Goal: Register for event/course

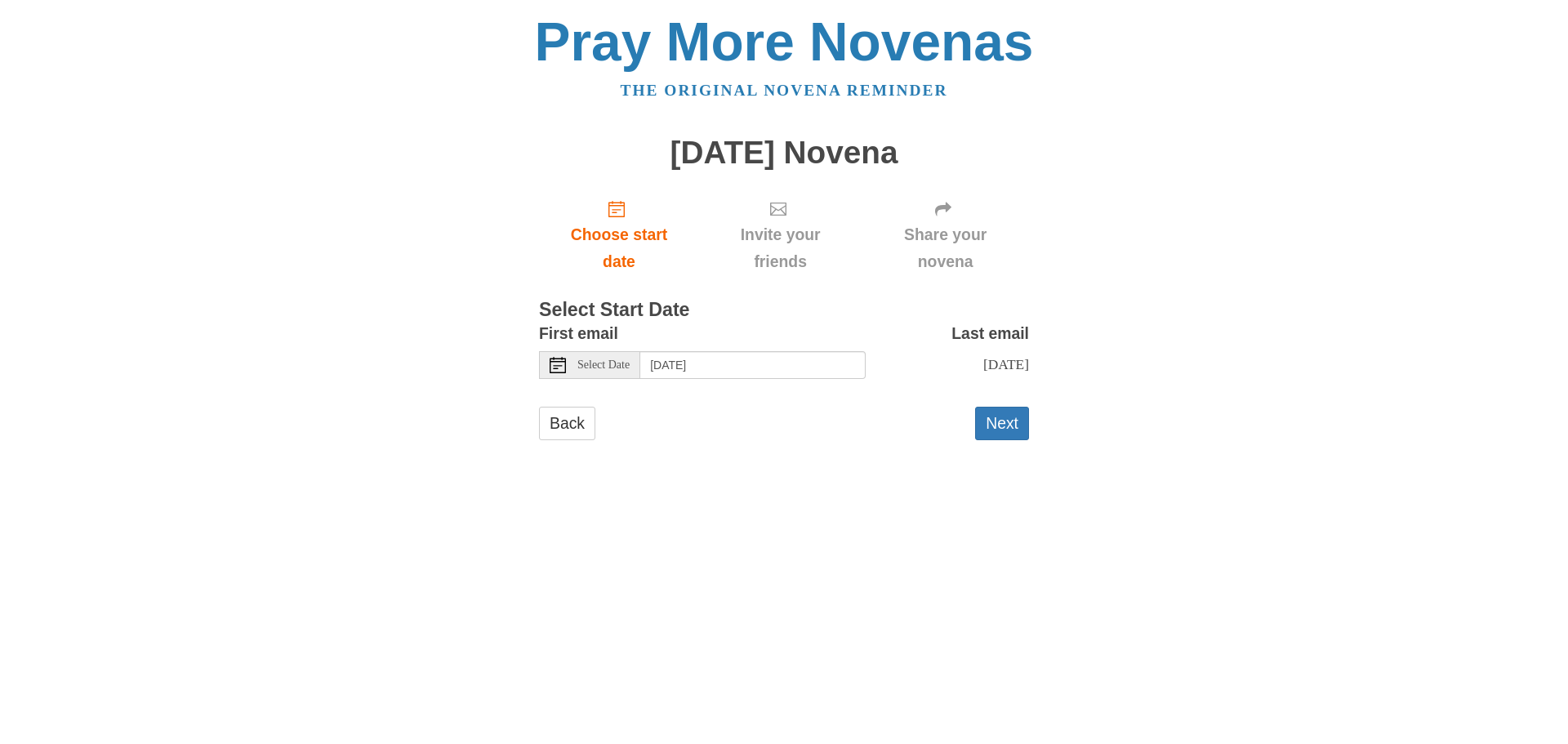
click at [588, 367] on span "Select Date" at bounding box center [603, 365] width 52 height 11
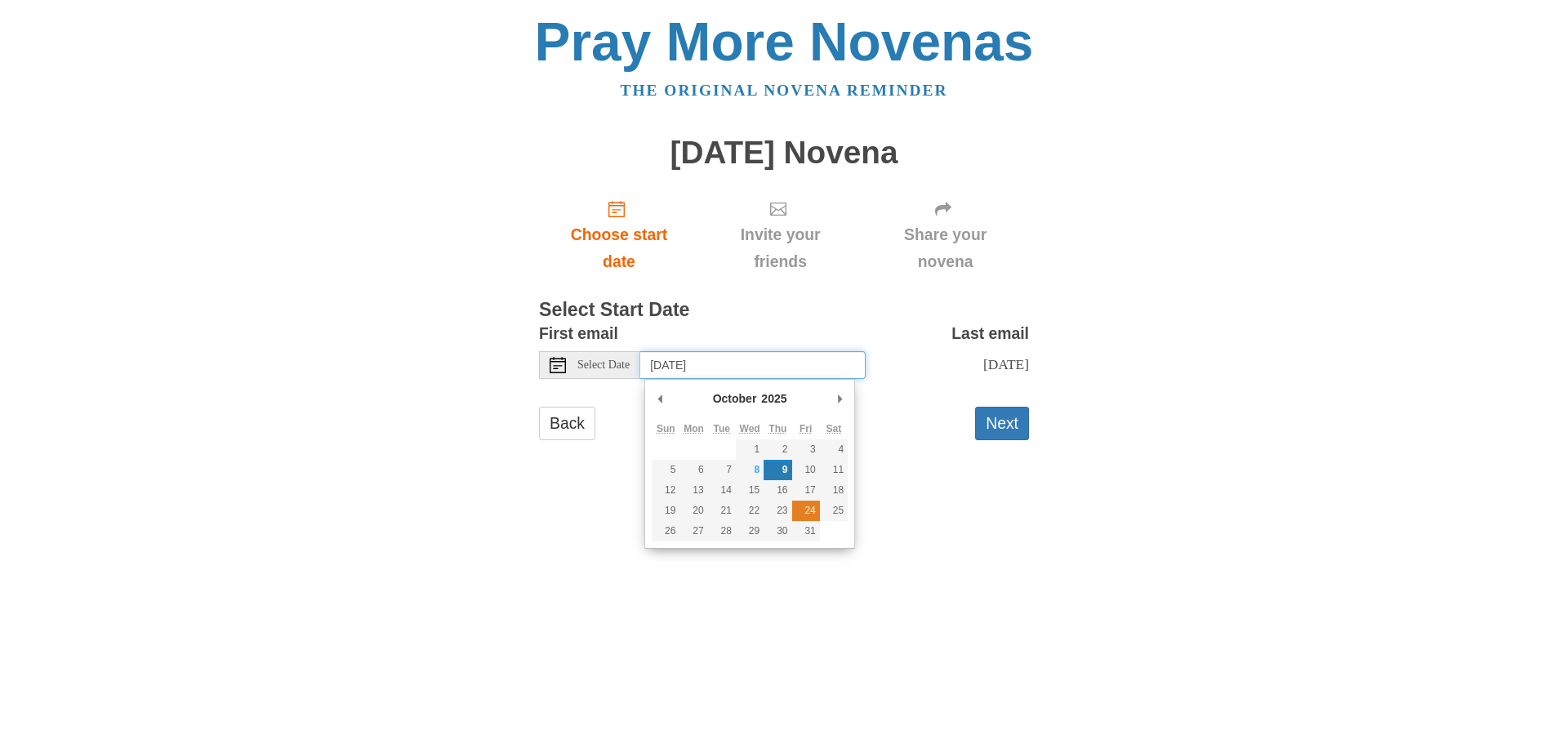
type input "Friday, October 24th"
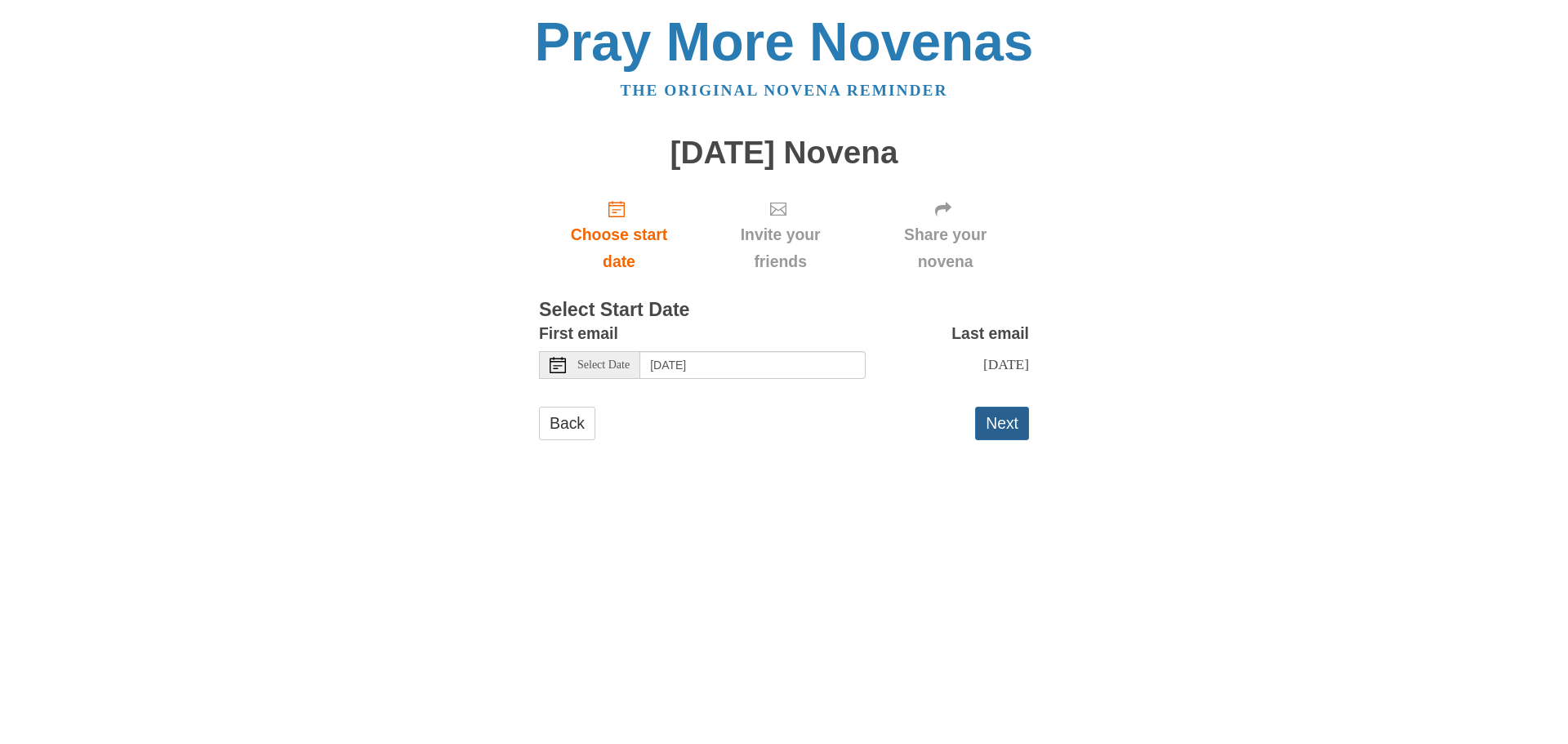
click at [1011, 427] on button "Next" at bounding box center [1001, 423] width 54 height 33
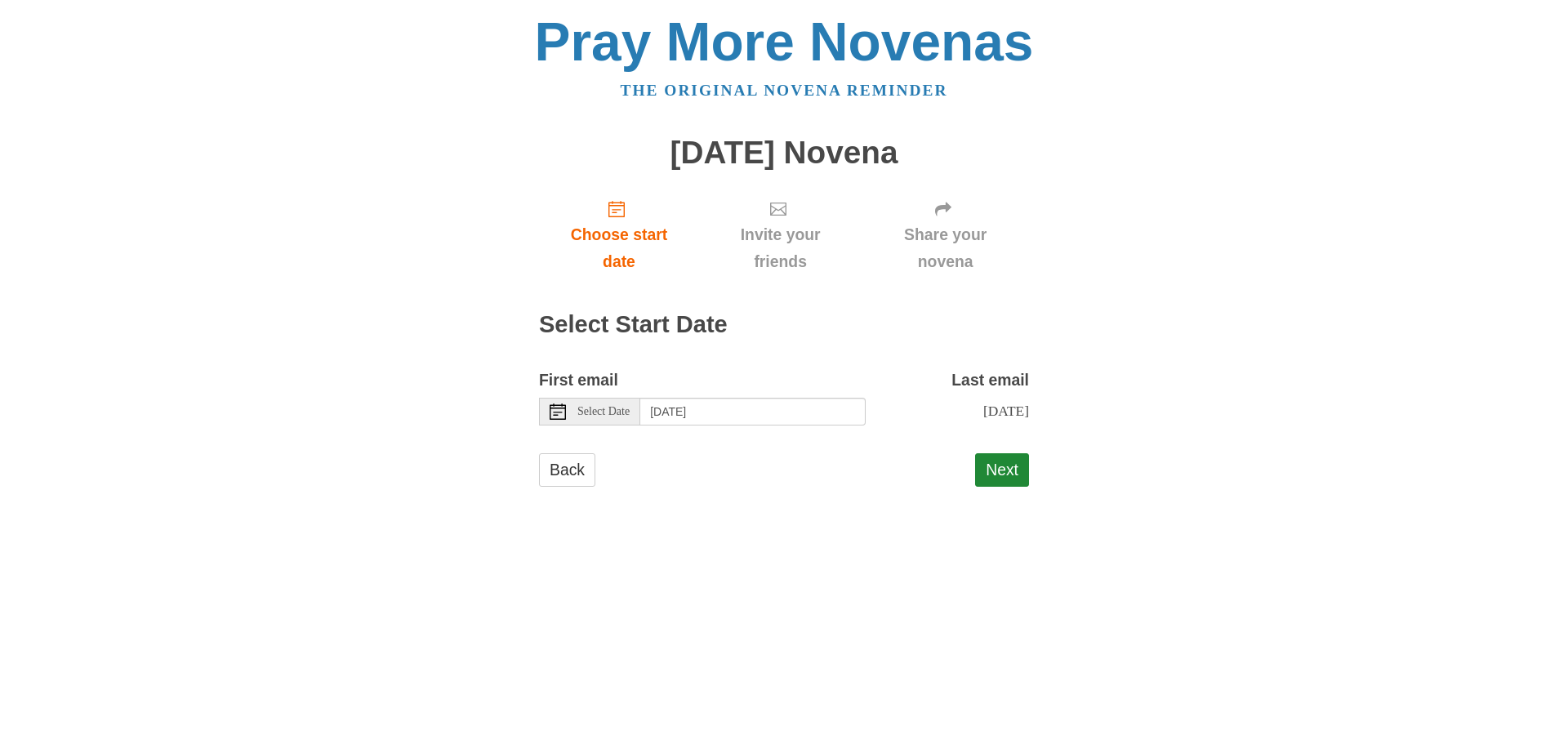
click at [553, 414] on icon at bounding box center [557, 411] width 16 height 16
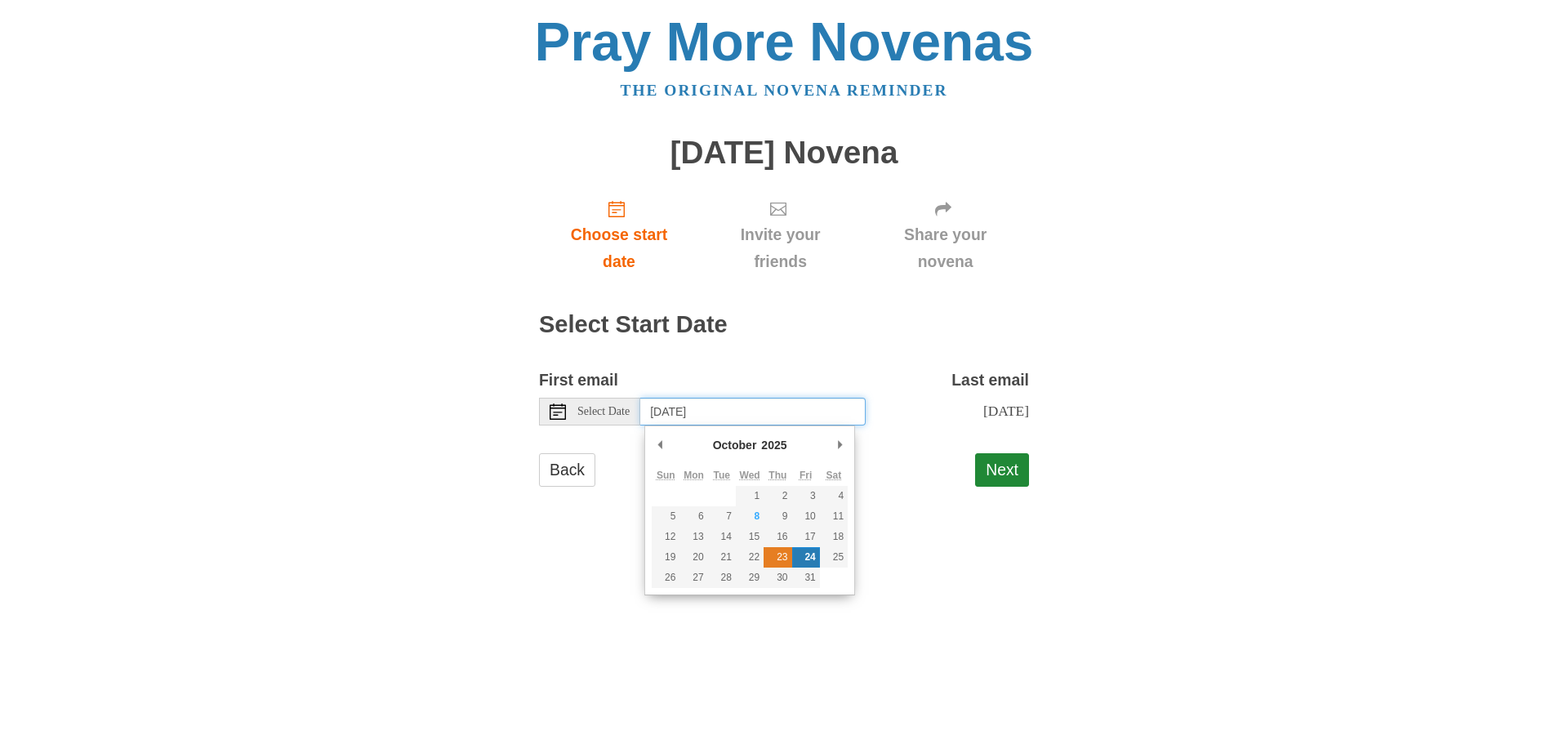
type input "Thursday, October 23rd"
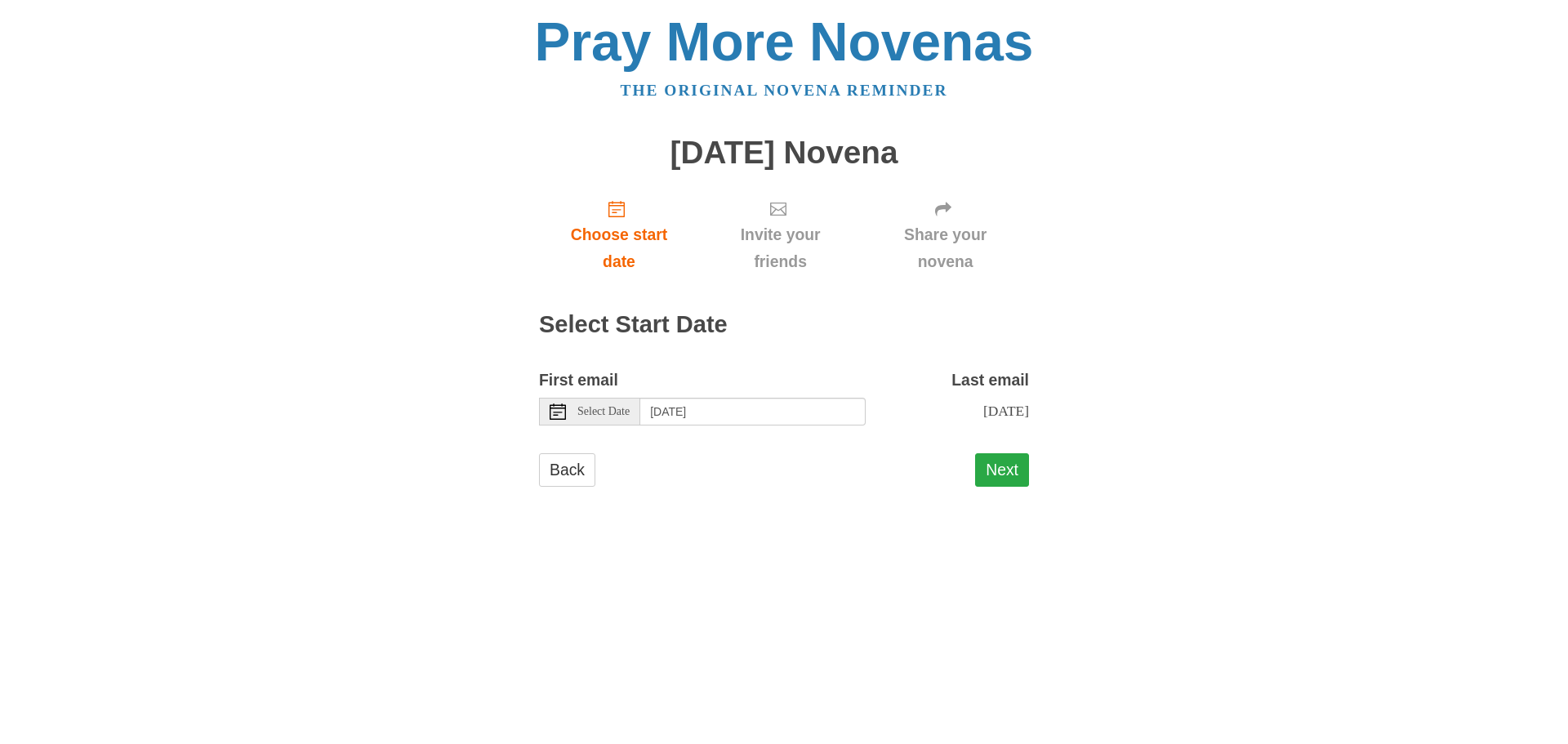
click at [999, 461] on button "Next" at bounding box center [1001, 469] width 54 height 33
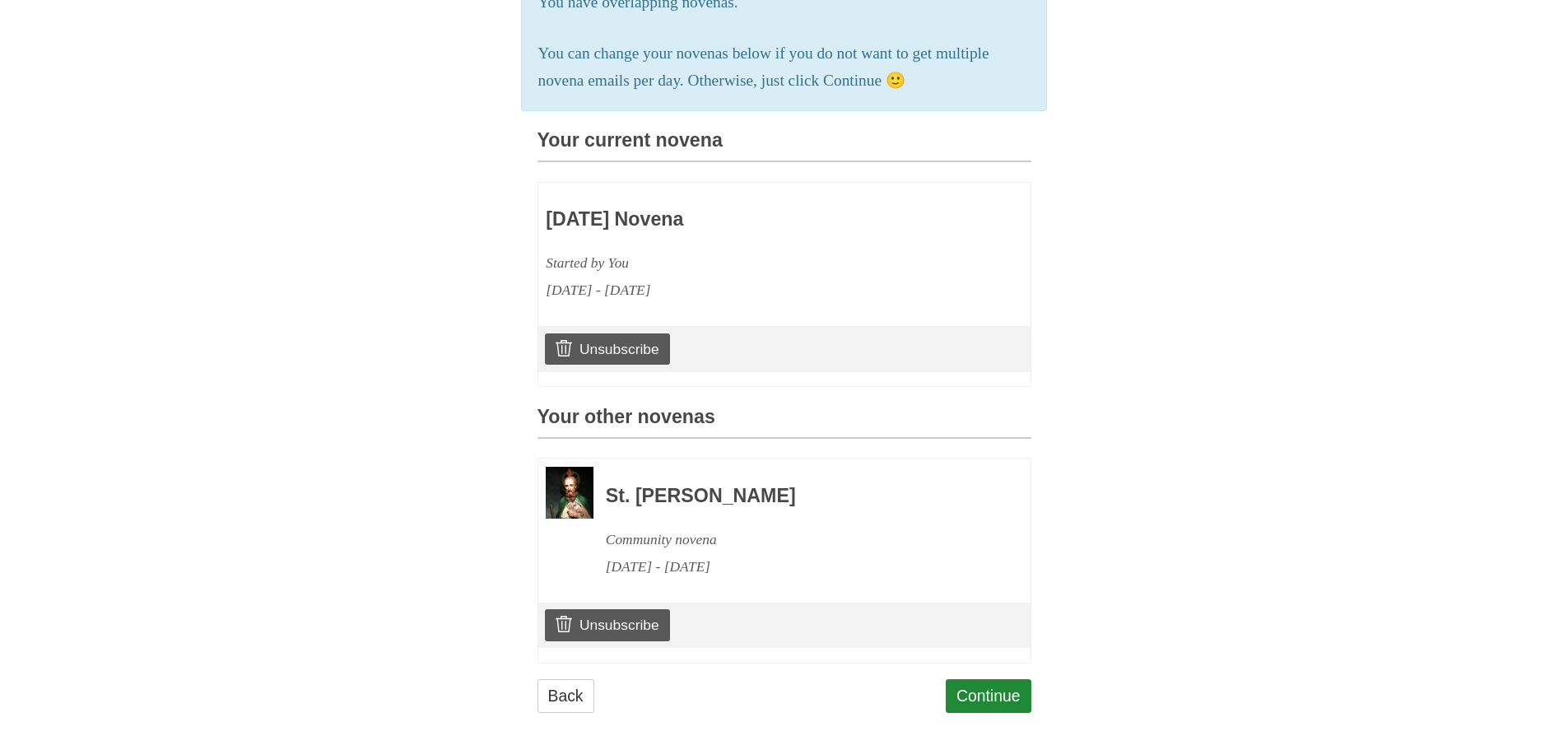
scroll to position [340, 0]
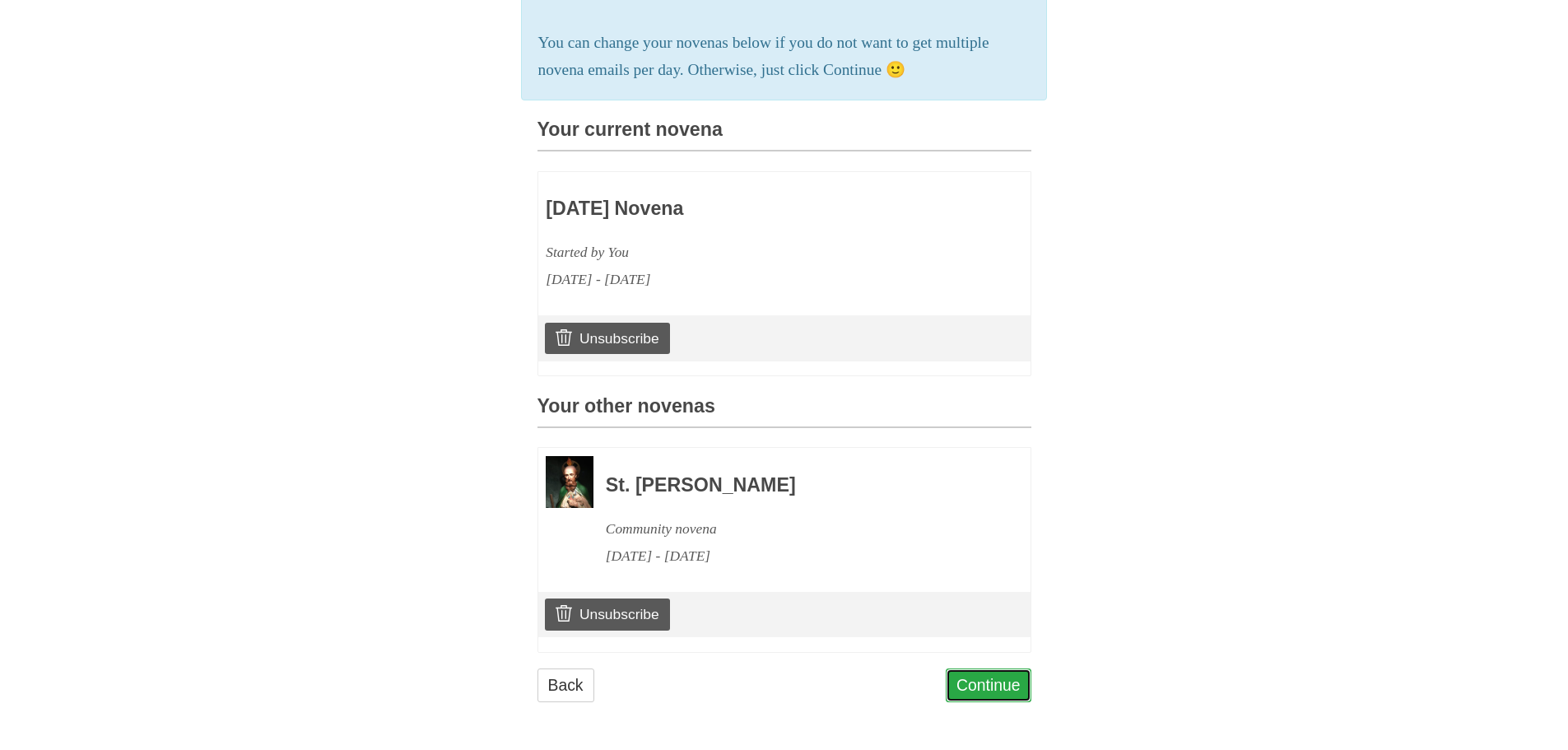
click at [973, 688] on link "Continue" at bounding box center [989, 685] width 86 height 33
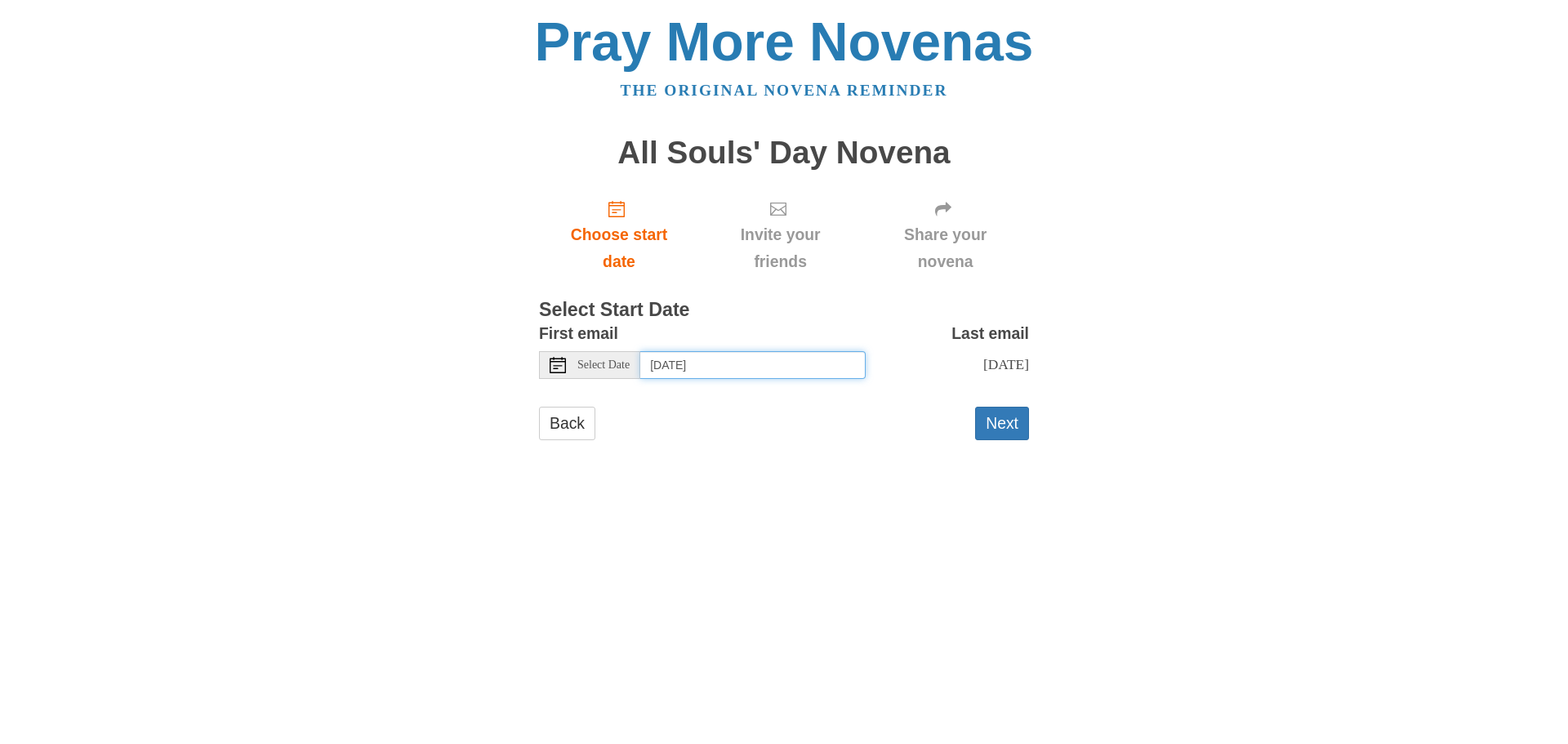
click at [700, 367] on input "[DATE]" at bounding box center [753, 364] width 225 height 27
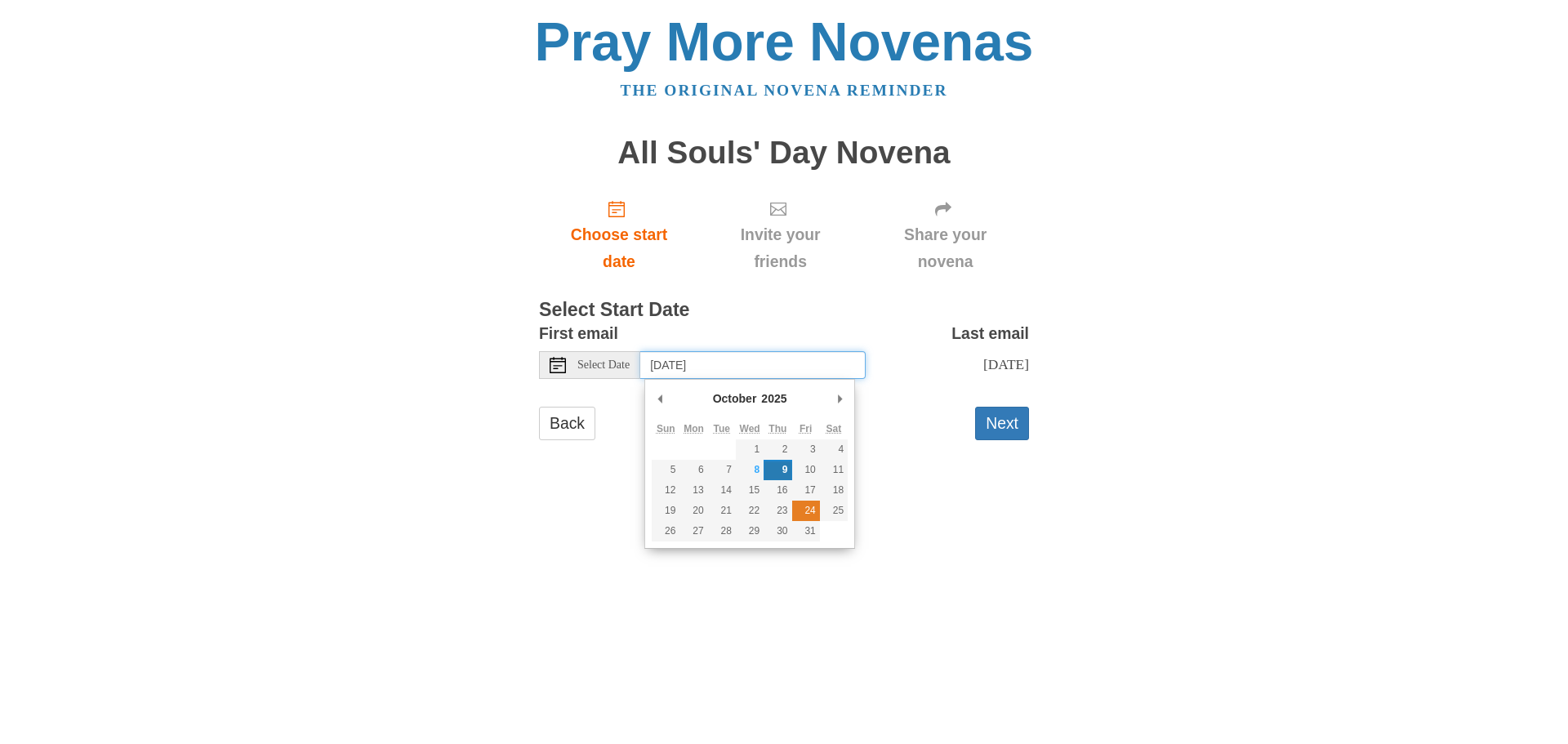
type input "Friday, October 24th"
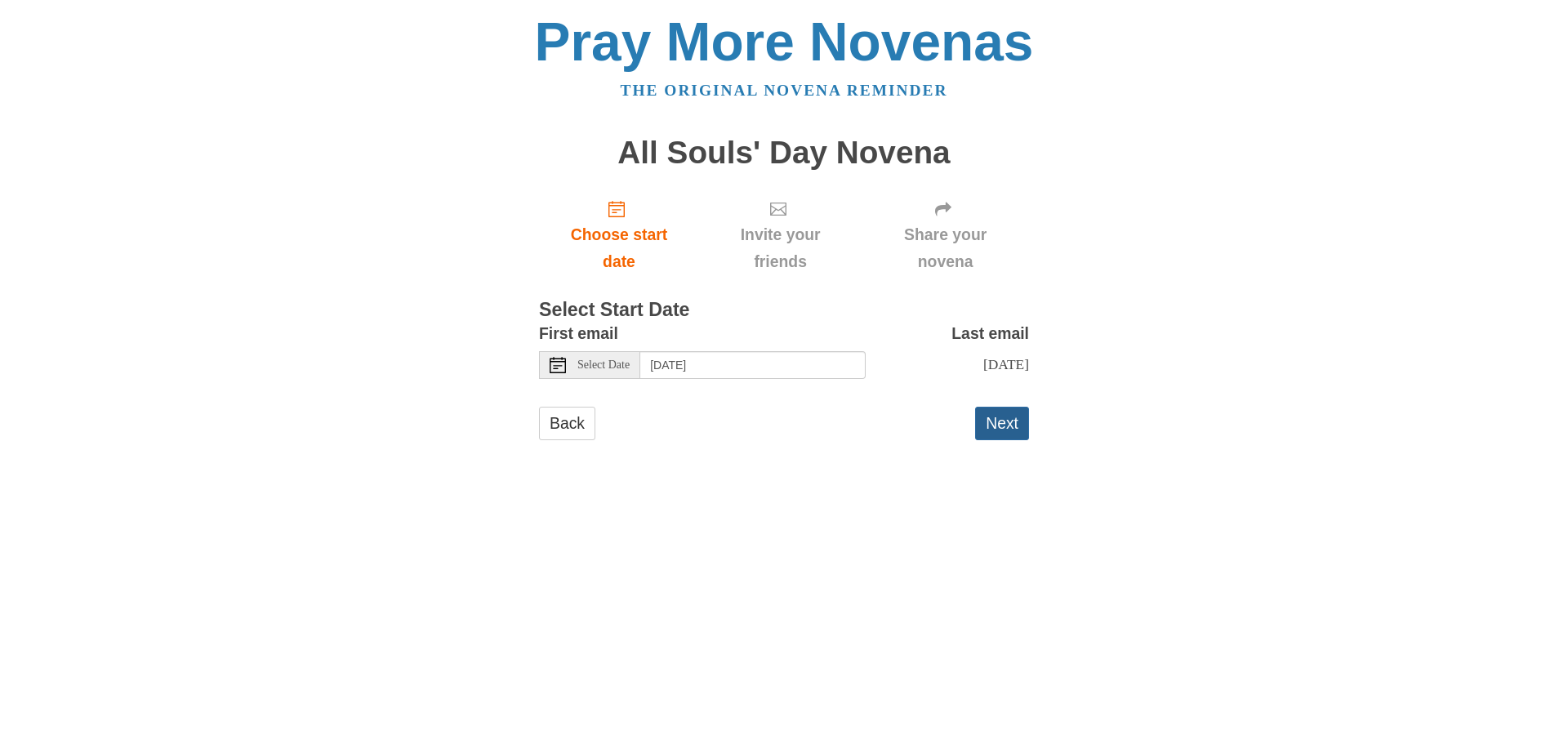
click at [996, 416] on button "Next" at bounding box center [1001, 423] width 54 height 33
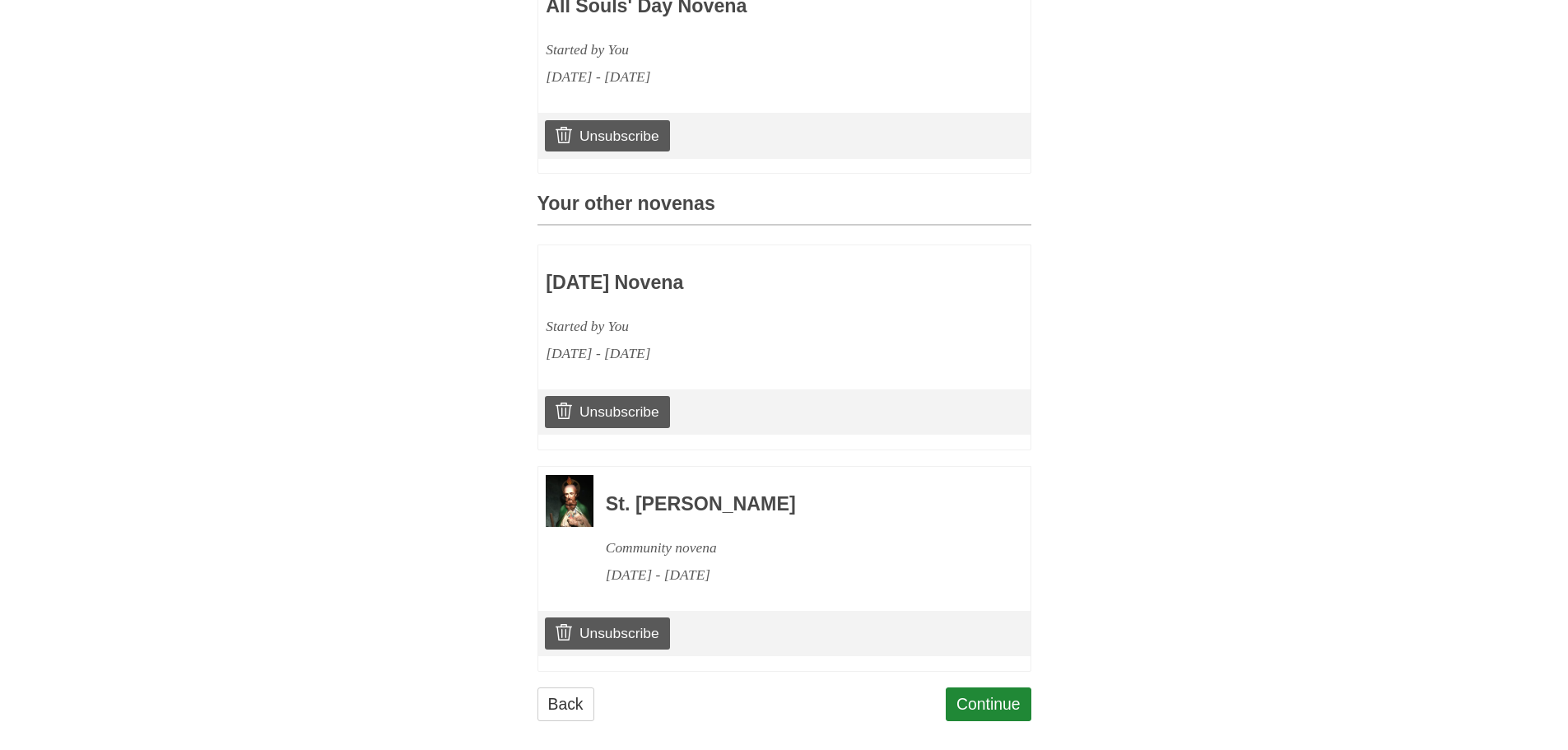
scroll to position [562, 0]
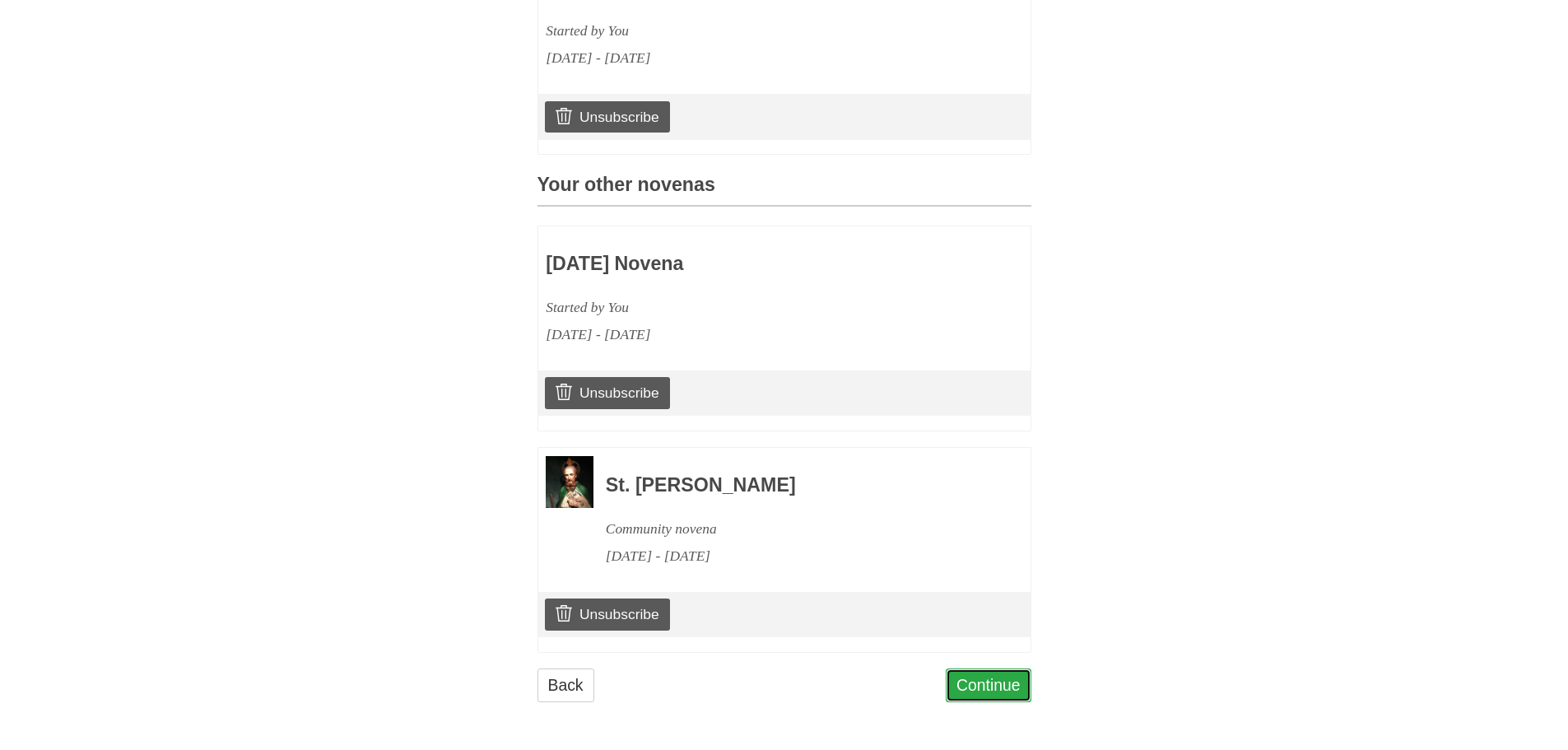
click at [973, 682] on link "Continue" at bounding box center [989, 685] width 86 height 33
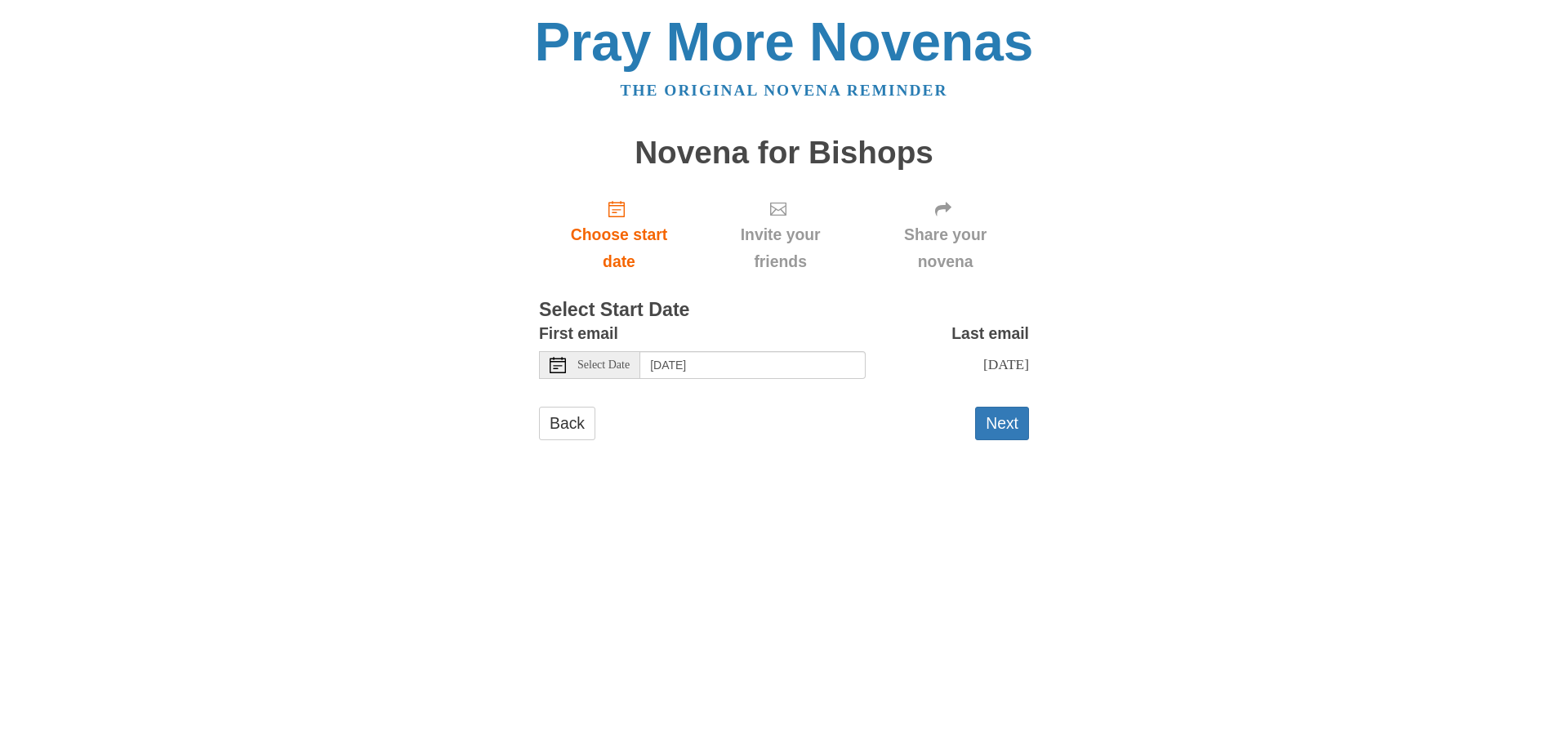
click at [593, 370] on span "Select Date" at bounding box center [603, 365] width 52 height 11
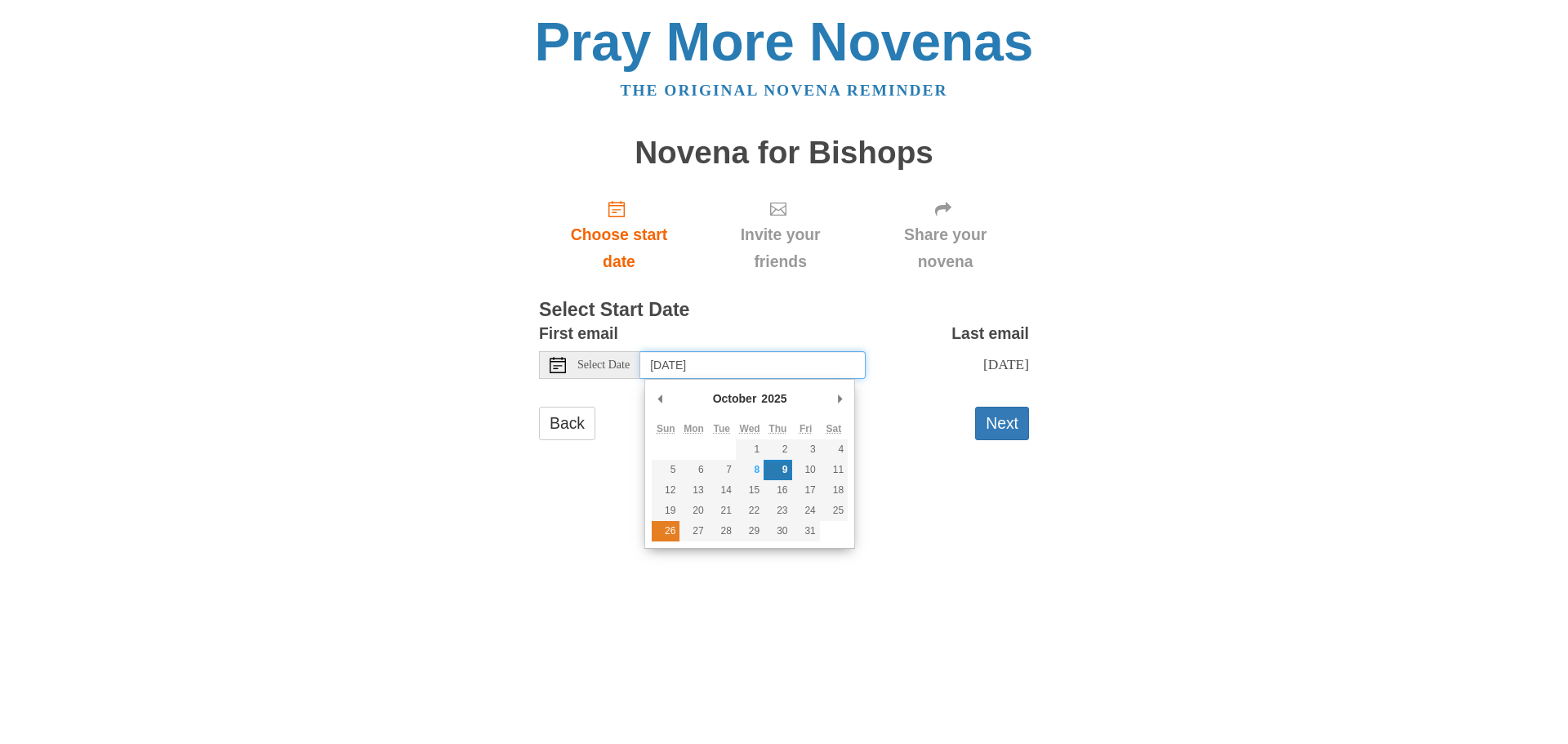
type input "Sunday, October 26th"
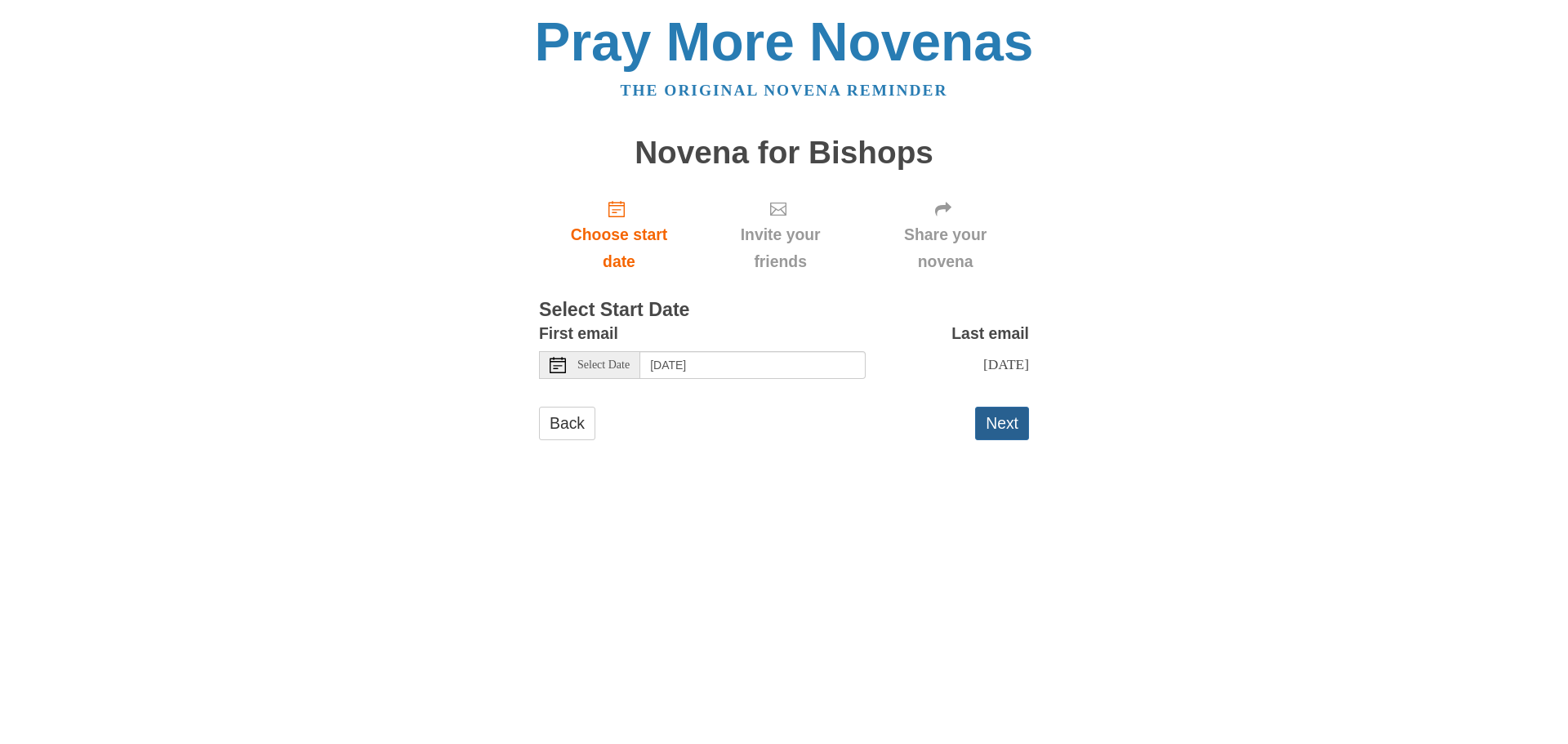
click at [992, 420] on button "Next" at bounding box center [1001, 423] width 54 height 33
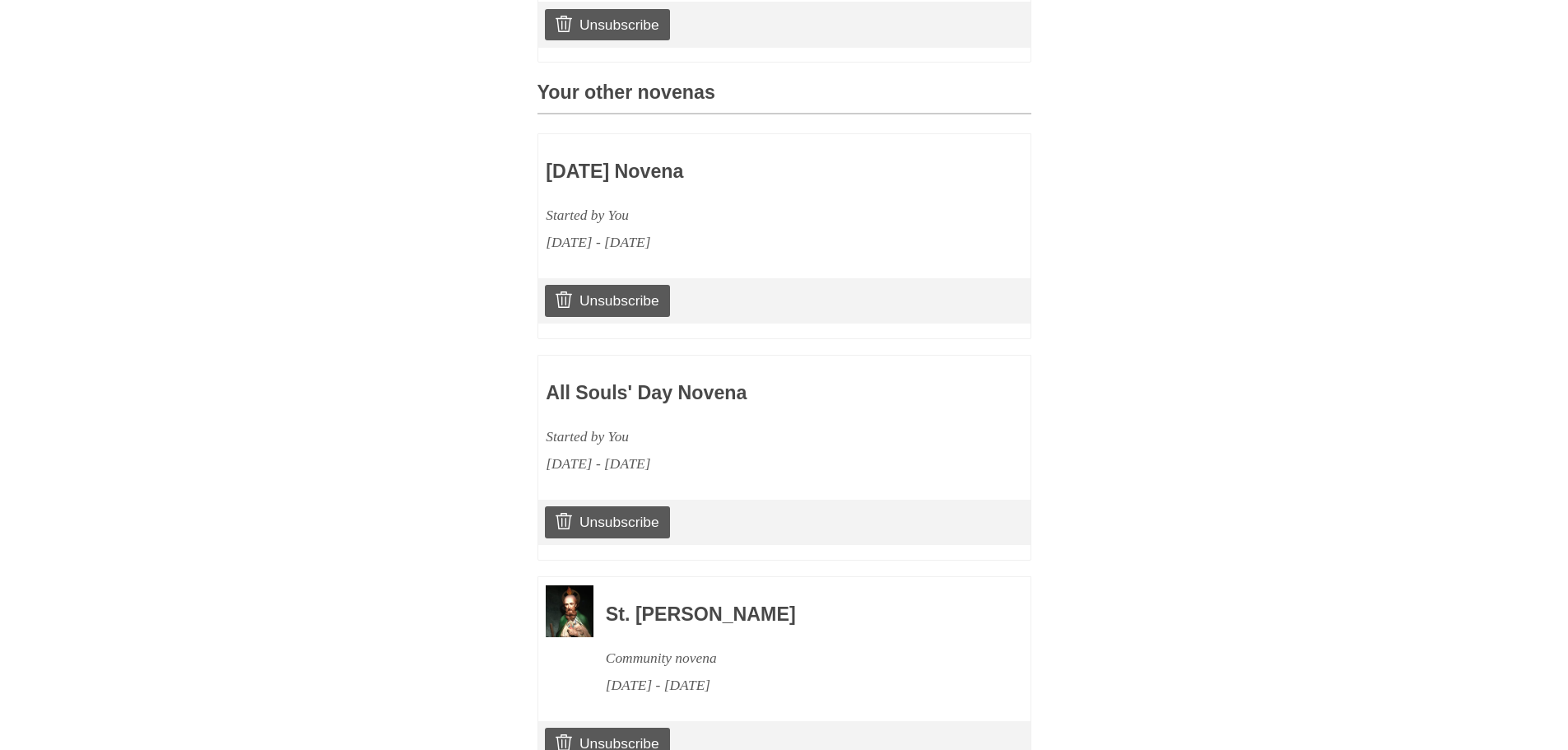
scroll to position [784, 0]
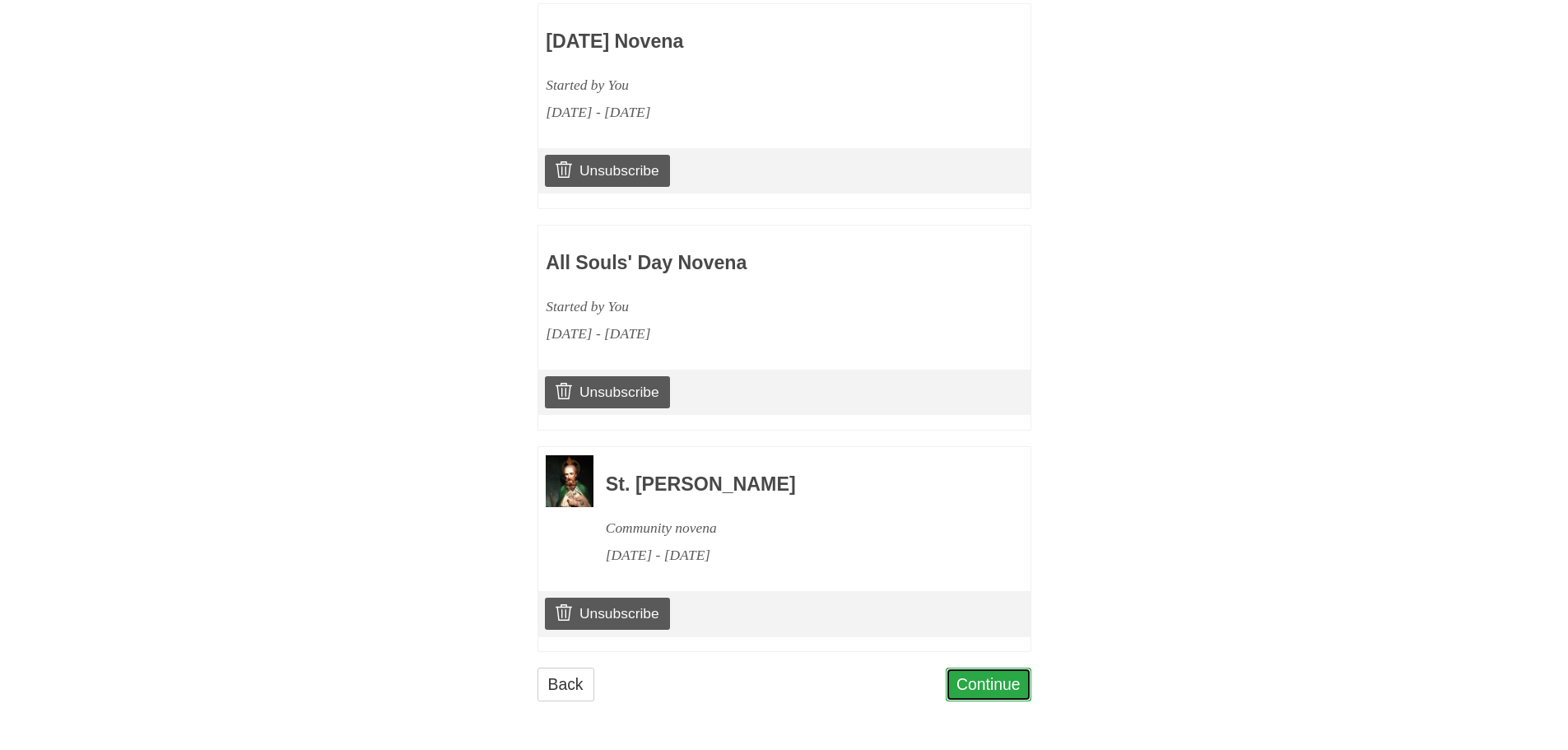
click at [992, 686] on link "Continue" at bounding box center [989, 684] width 86 height 33
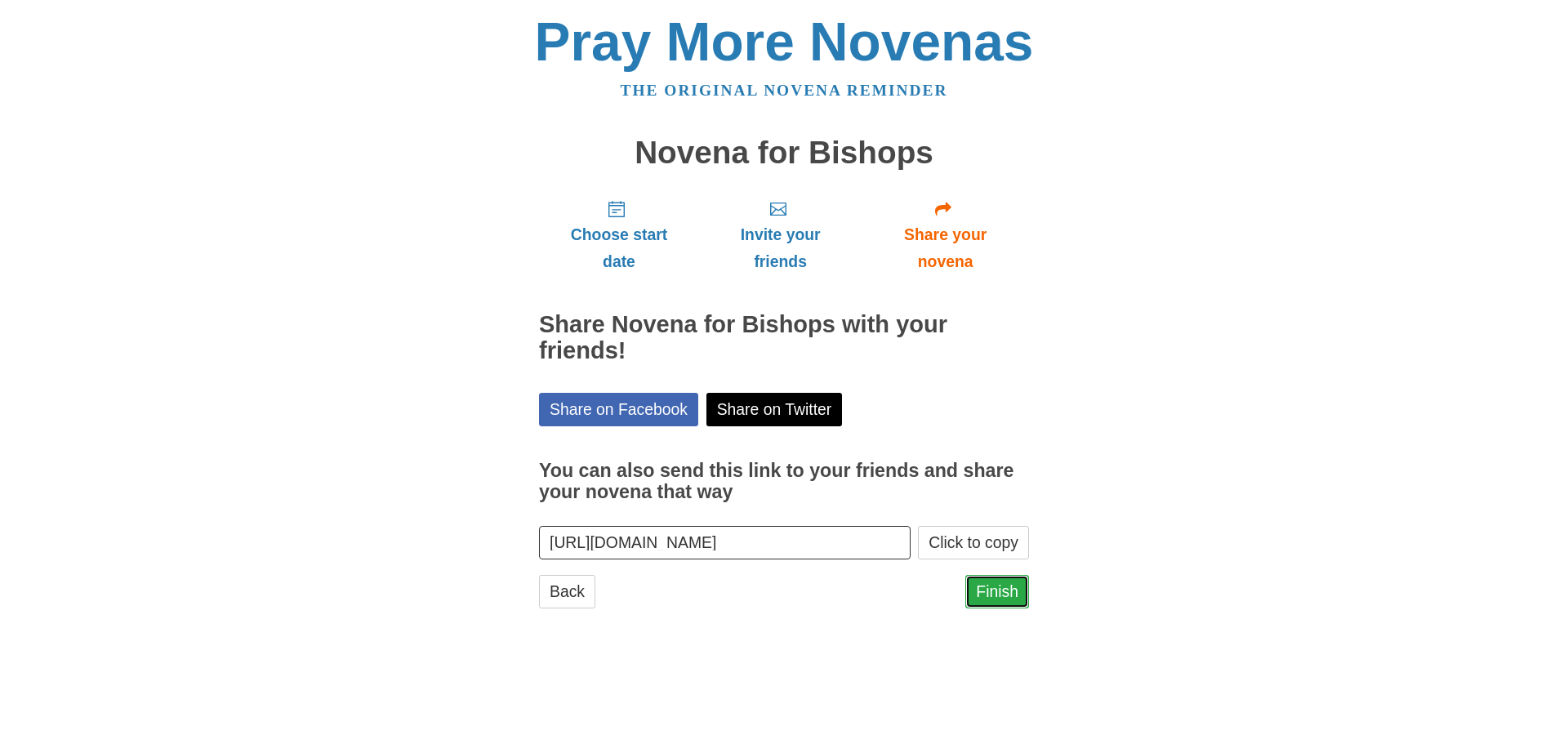
click at [978, 588] on link "Finish" at bounding box center [996, 592] width 63 height 33
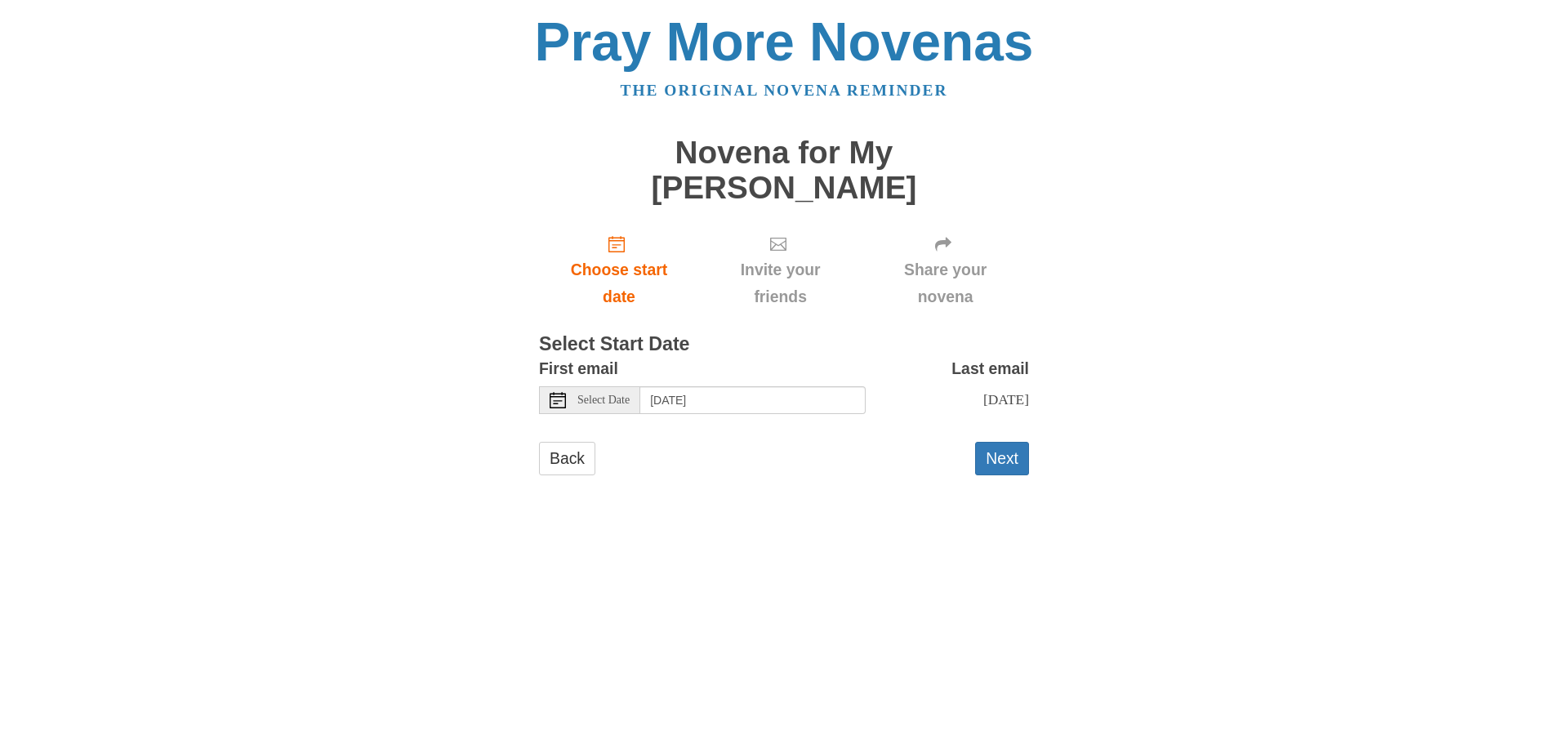
click at [605, 395] on span "Select Date" at bounding box center [603, 400] width 52 height 11
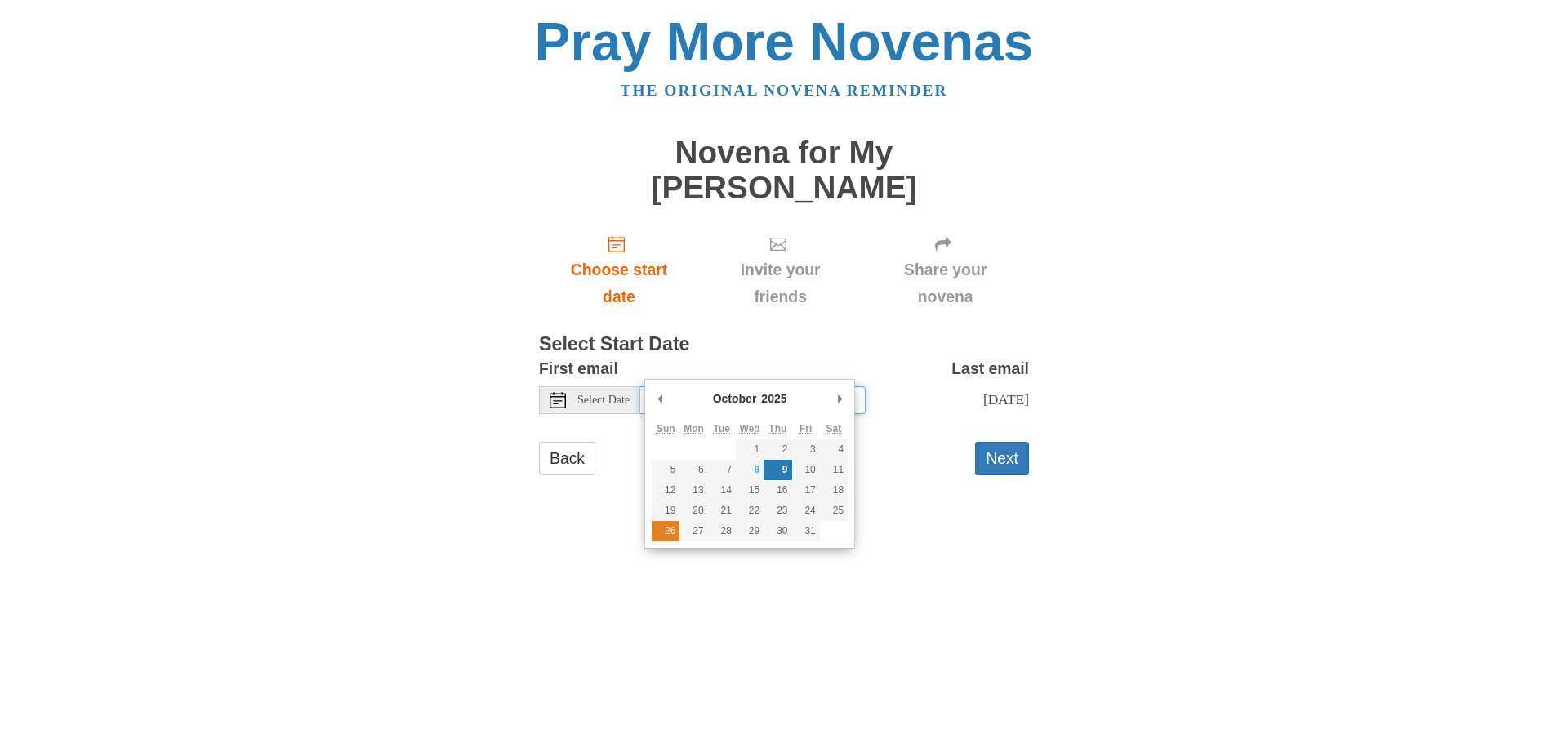
type input "[DATE]"
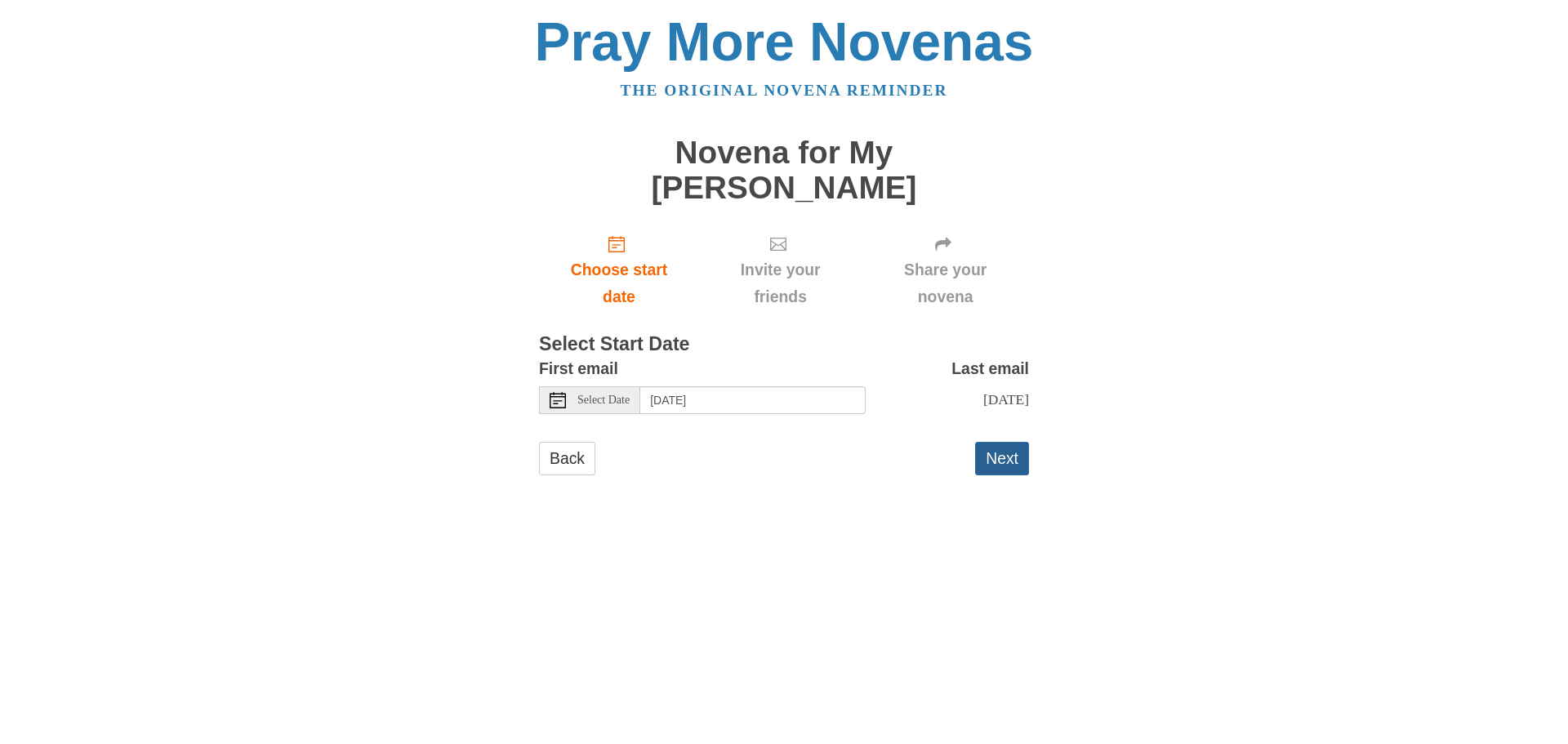
click at [1001, 442] on button "Next" at bounding box center [1001, 458] width 54 height 33
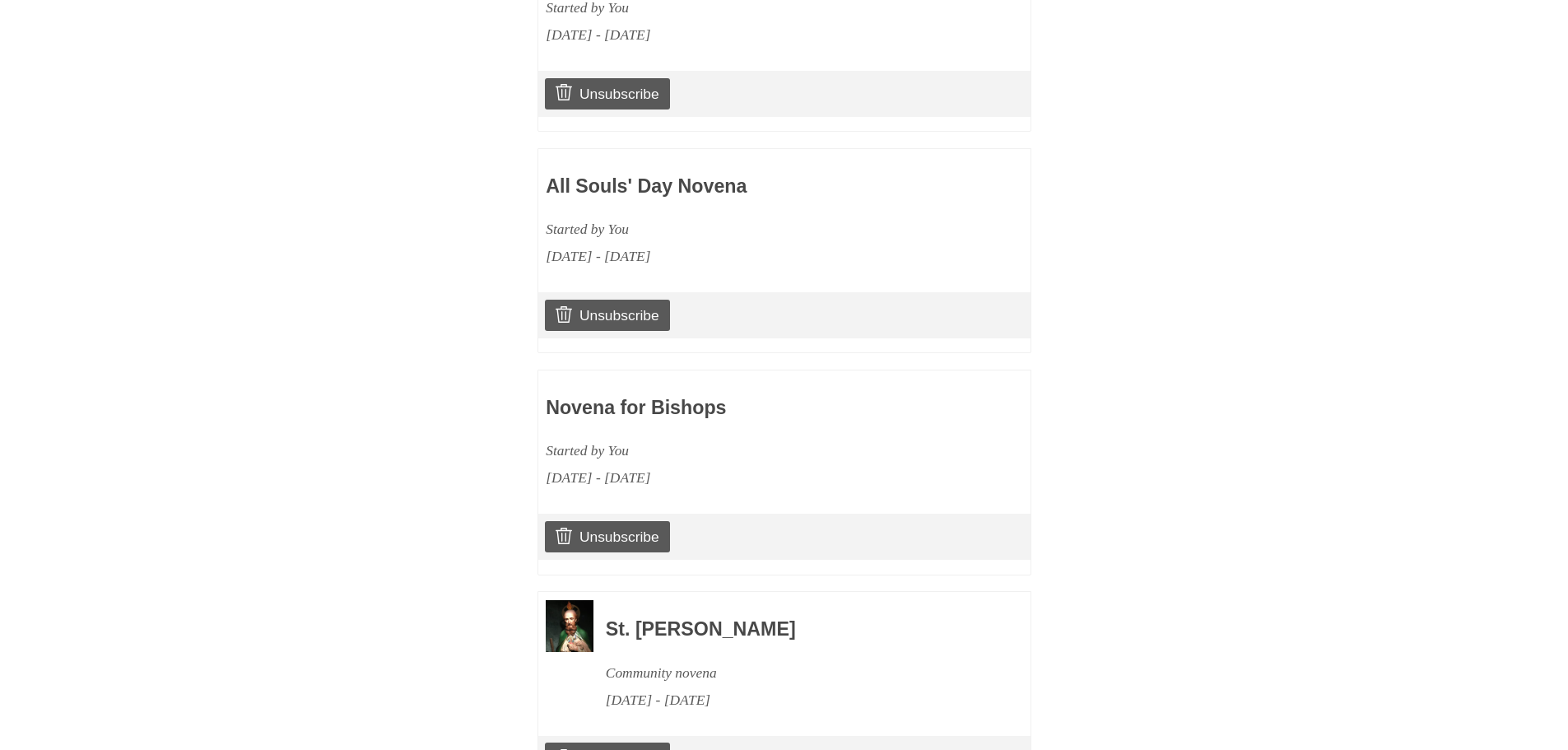
scroll to position [906, 0]
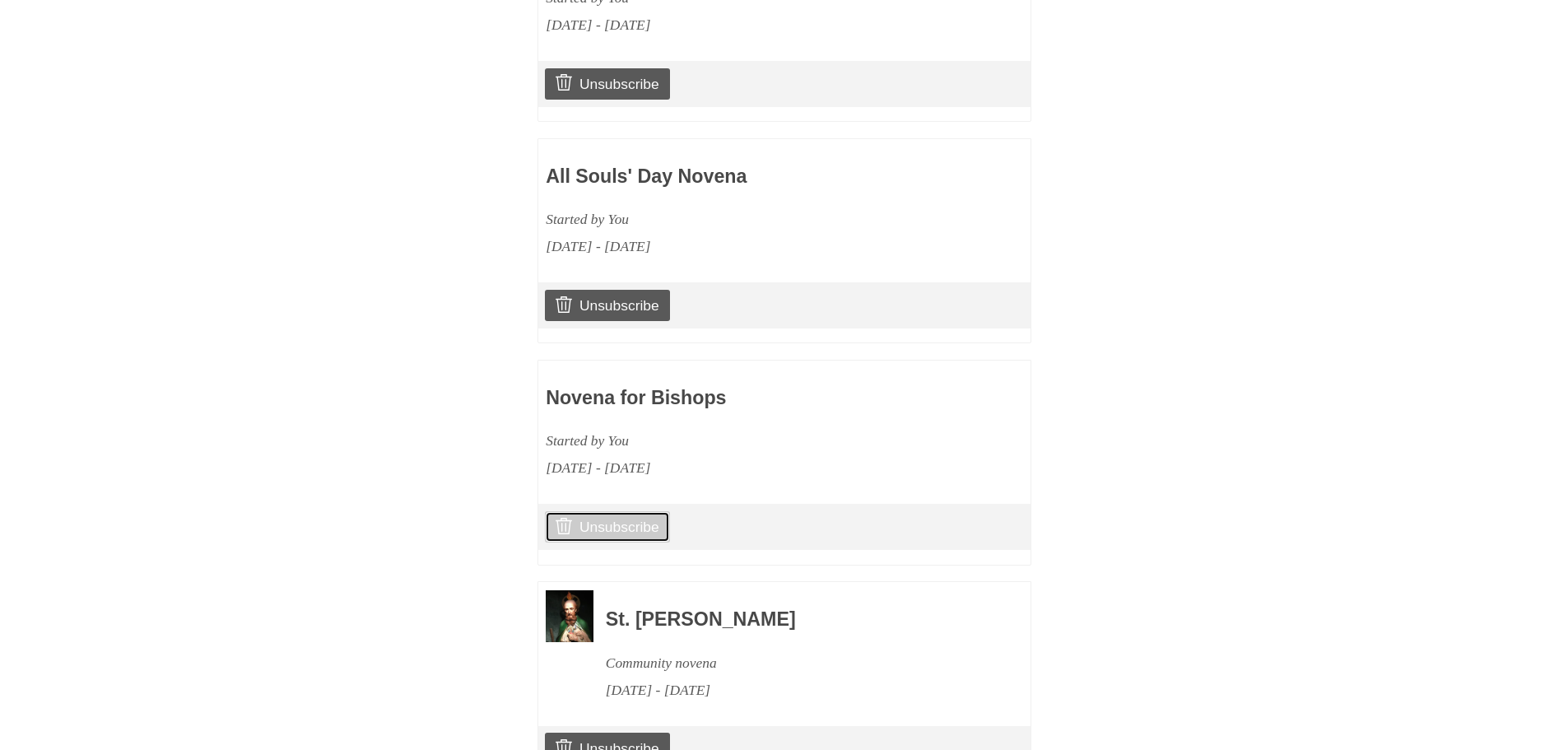
click at [585, 511] on link "Unsubscribe" at bounding box center [607, 527] width 124 height 31
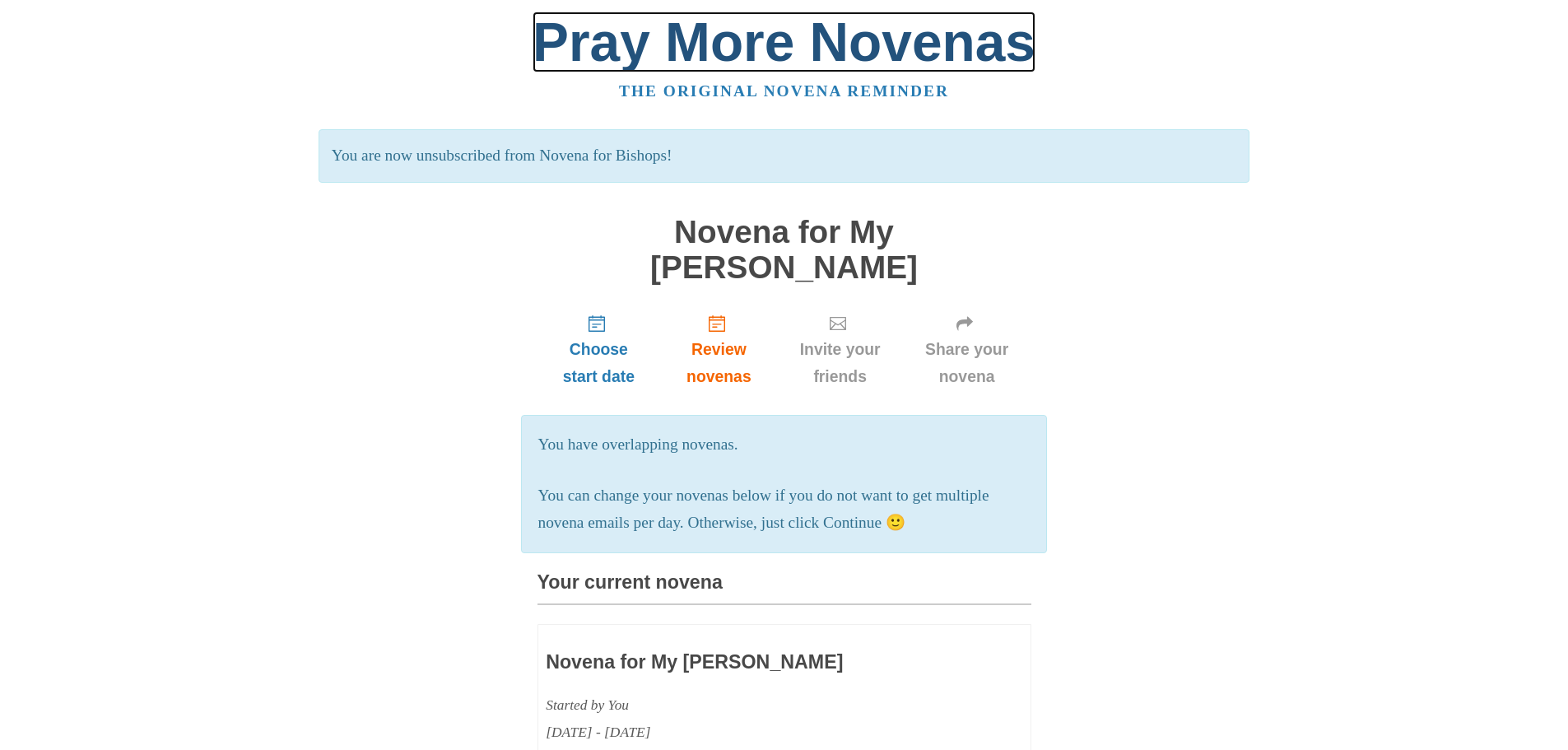
click at [764, 48] on link "Pray More Novenas" at bounding box center [783, 42] width 503 height 61
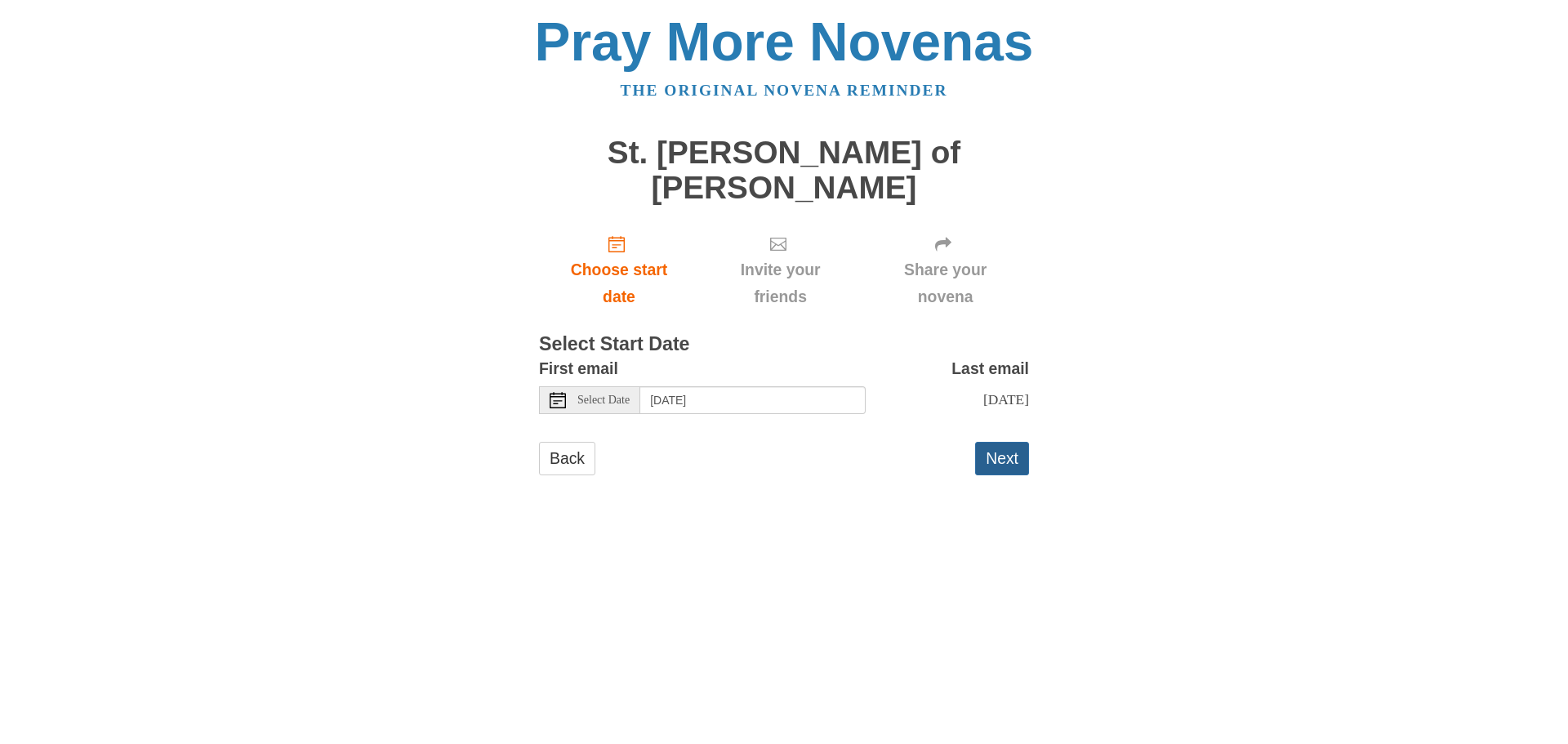
click at [995, 442] on button "Next" at bounding box center [1001, 458] width 54 height 33
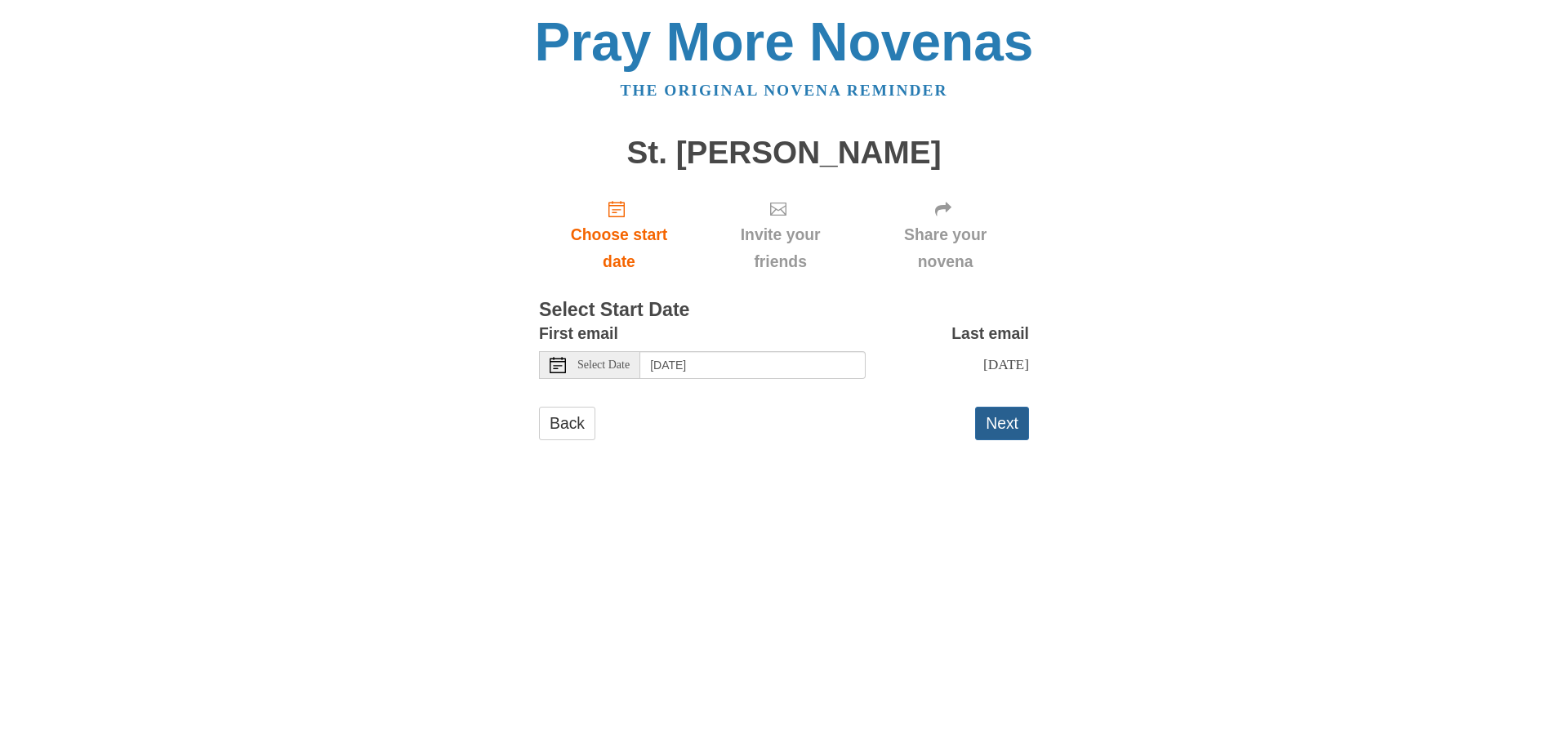
click at [999, 420] on button "Next" at bounding box center [1001, 423] width 54 height 33
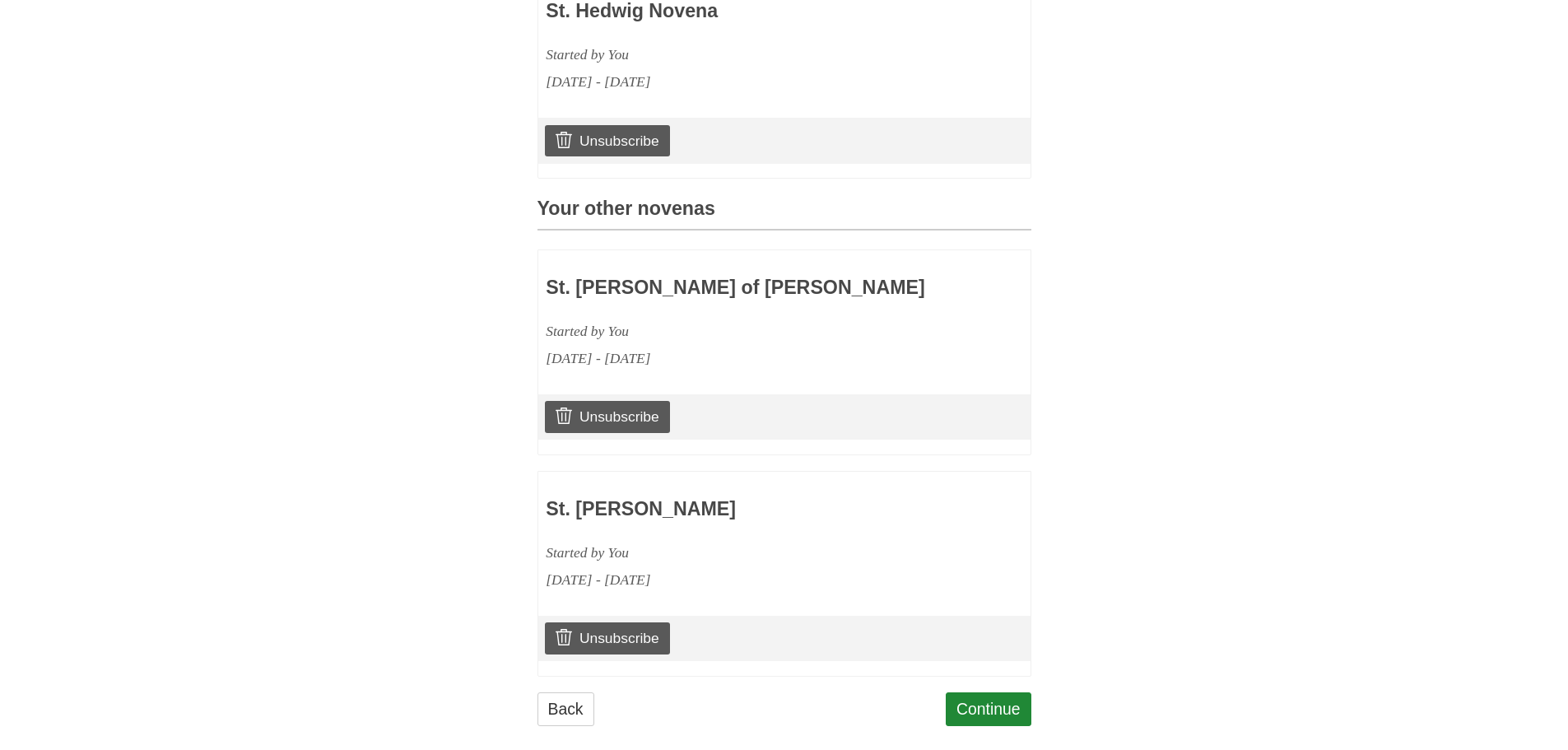
scroll to position [562, 0]
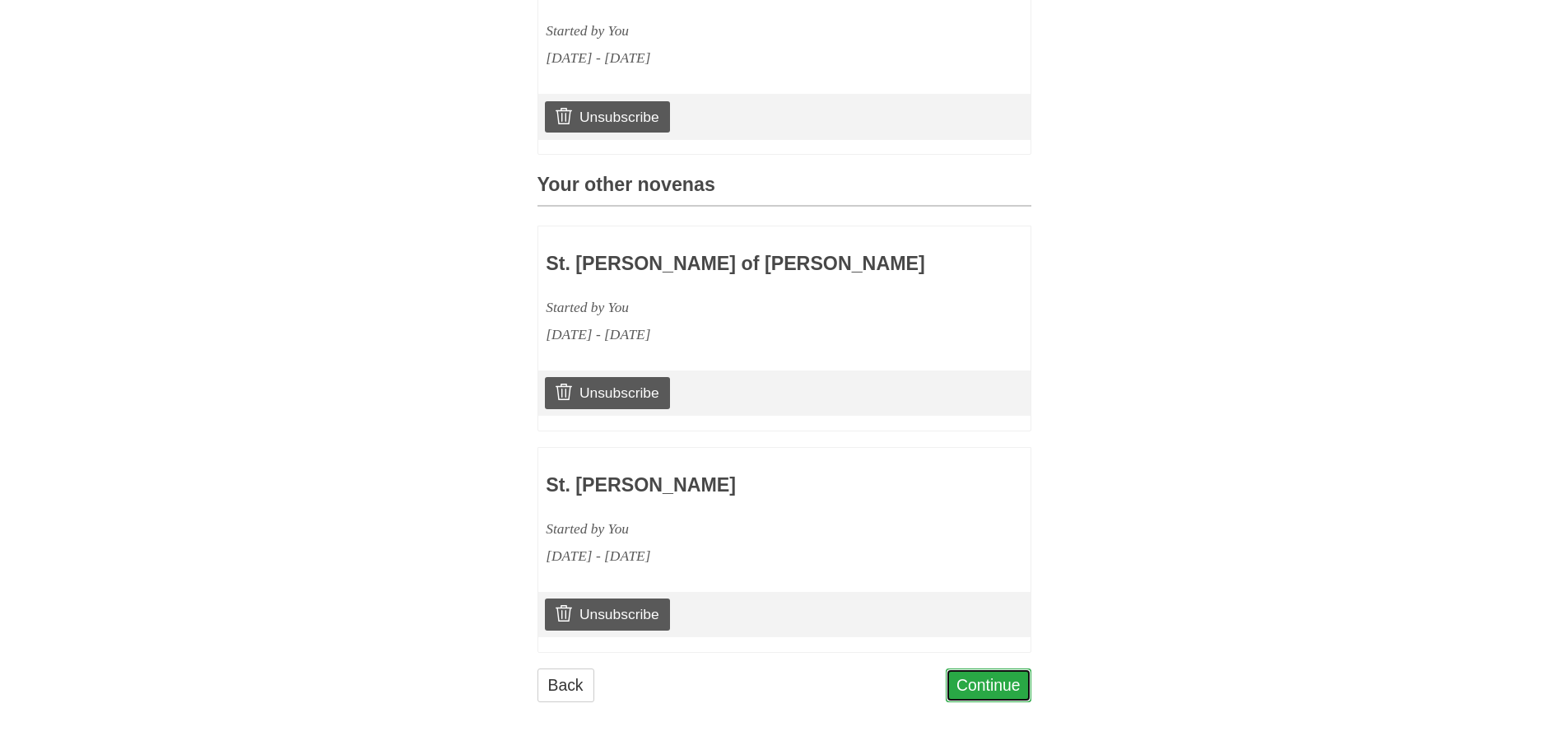
click at [970, 677] on link "Continue" at bounding box center [989, 685] width 86 height 33
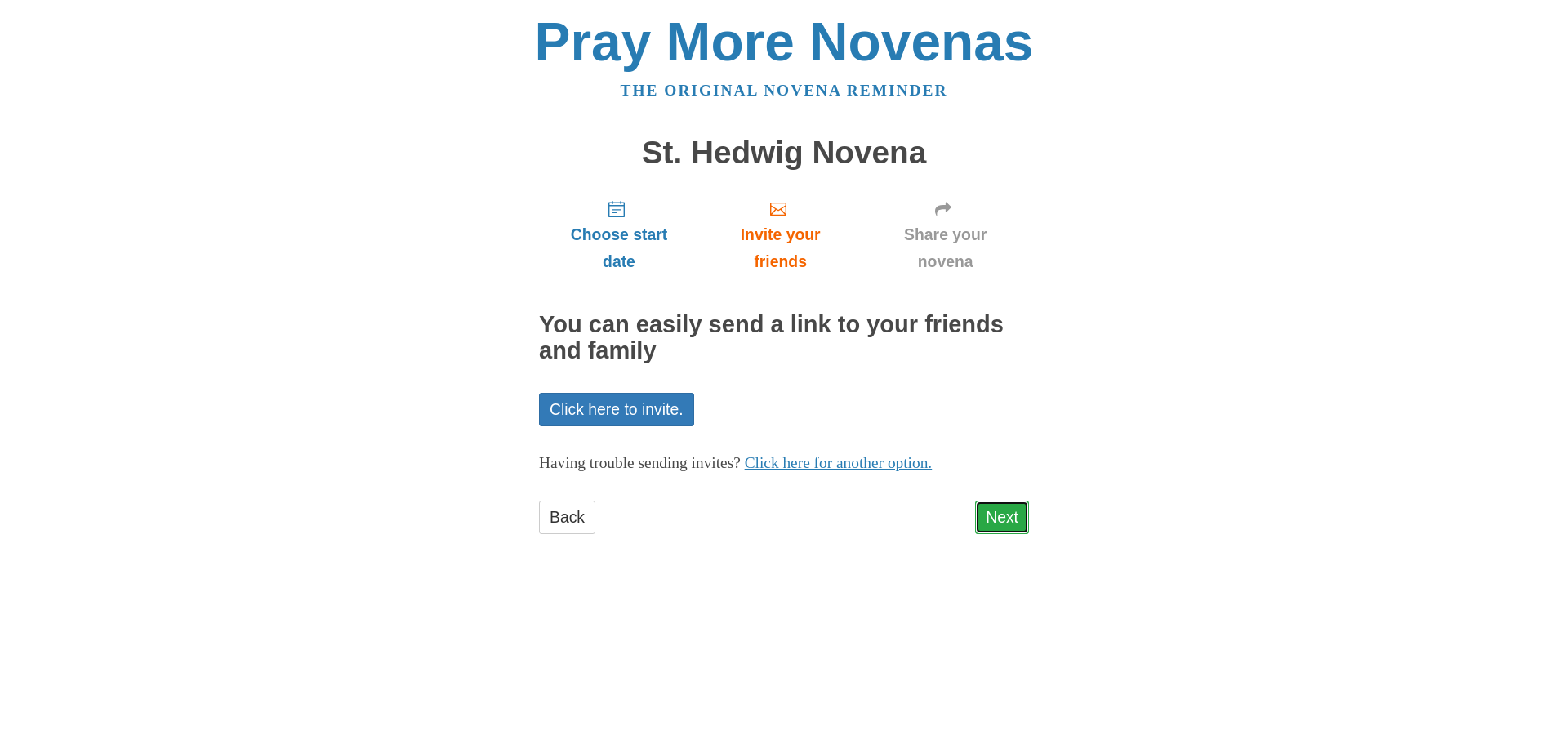
click at [1000, 514] on link "Next" at bounding box center [1001, 517] width 54 height 33
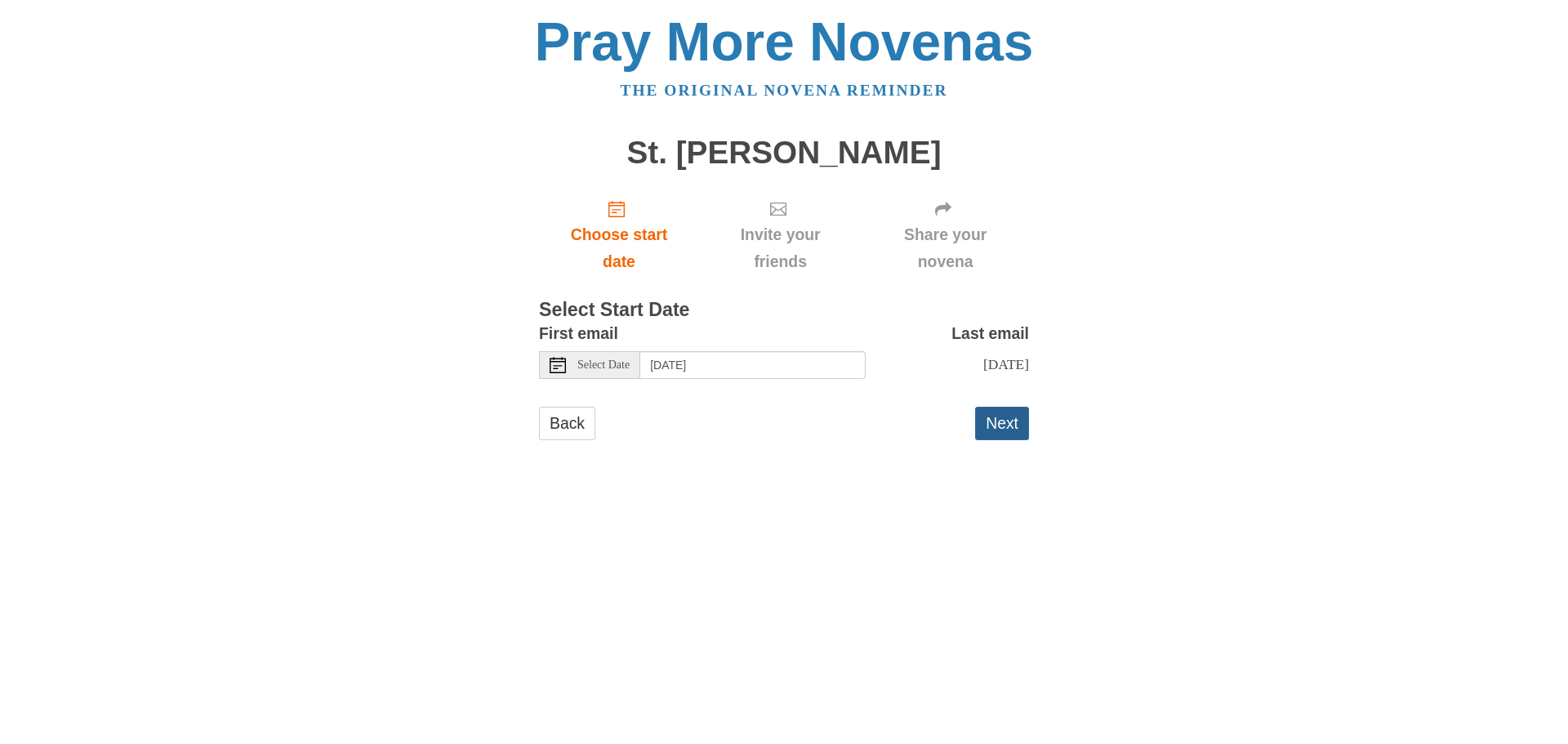
click at [990, 420] on button "Next" at bounding box center [1001, 423] width 54 height 33
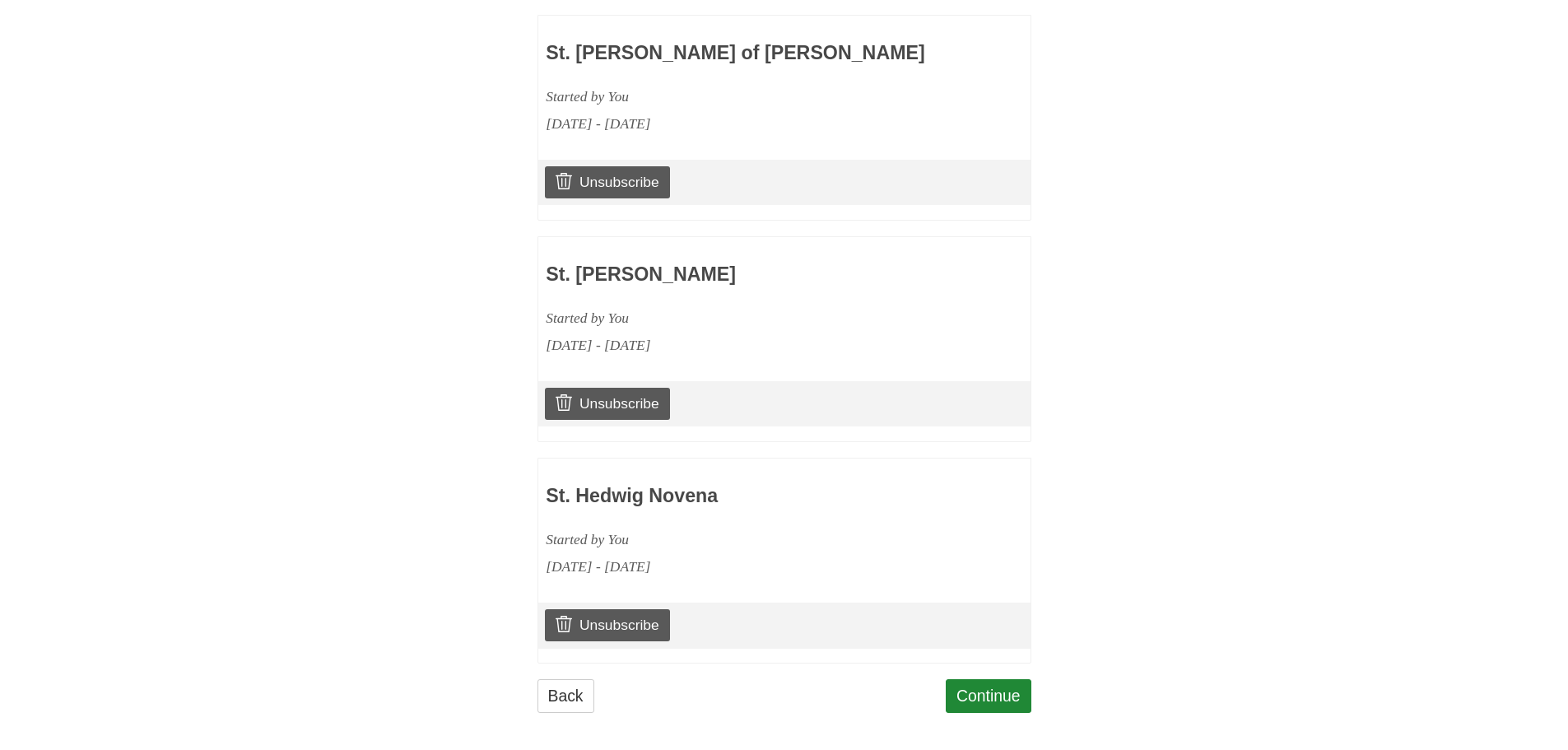
scroll to position [784, 0]
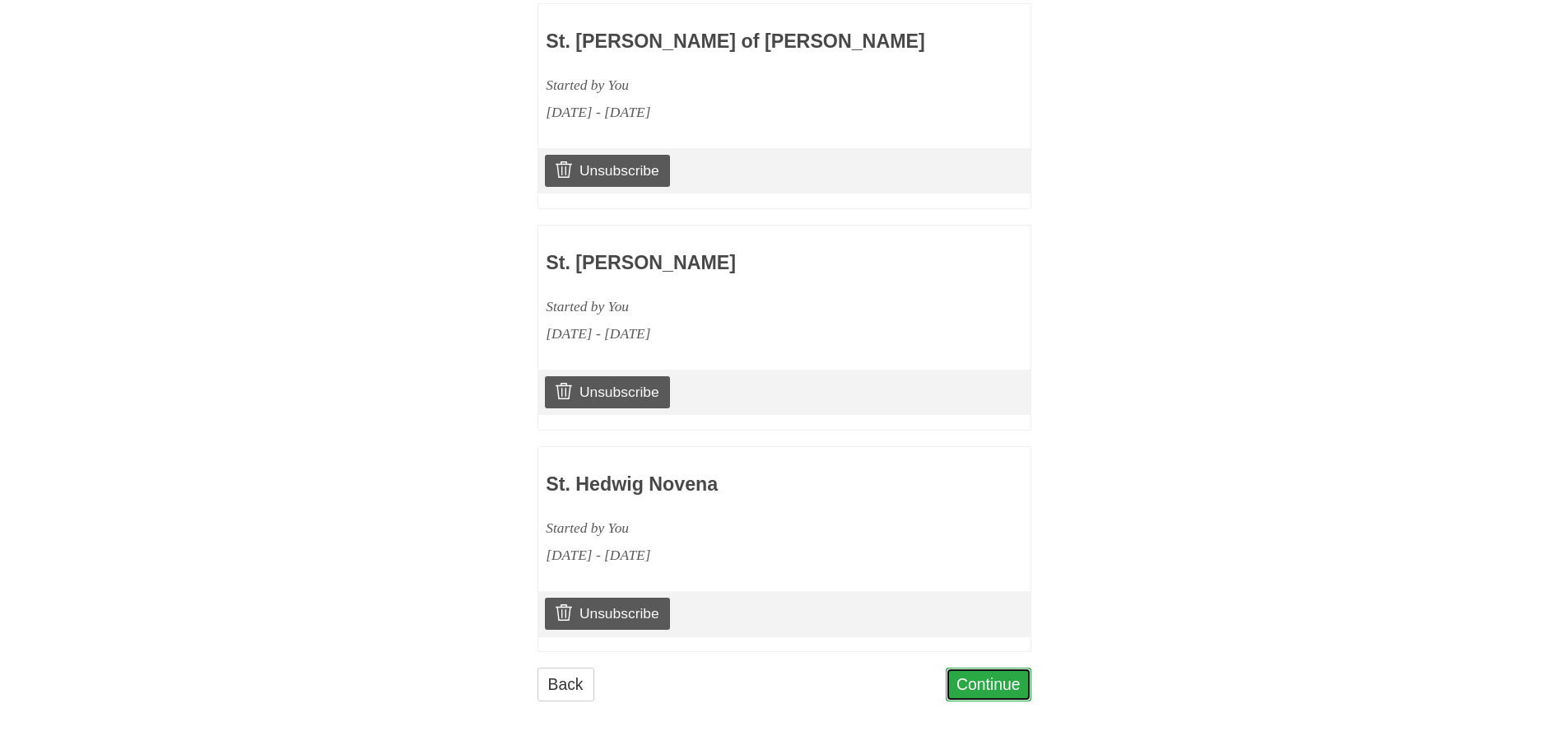
click at [982, 687] on link "Continue" at bounding box center [989, 684] width 86 height 33
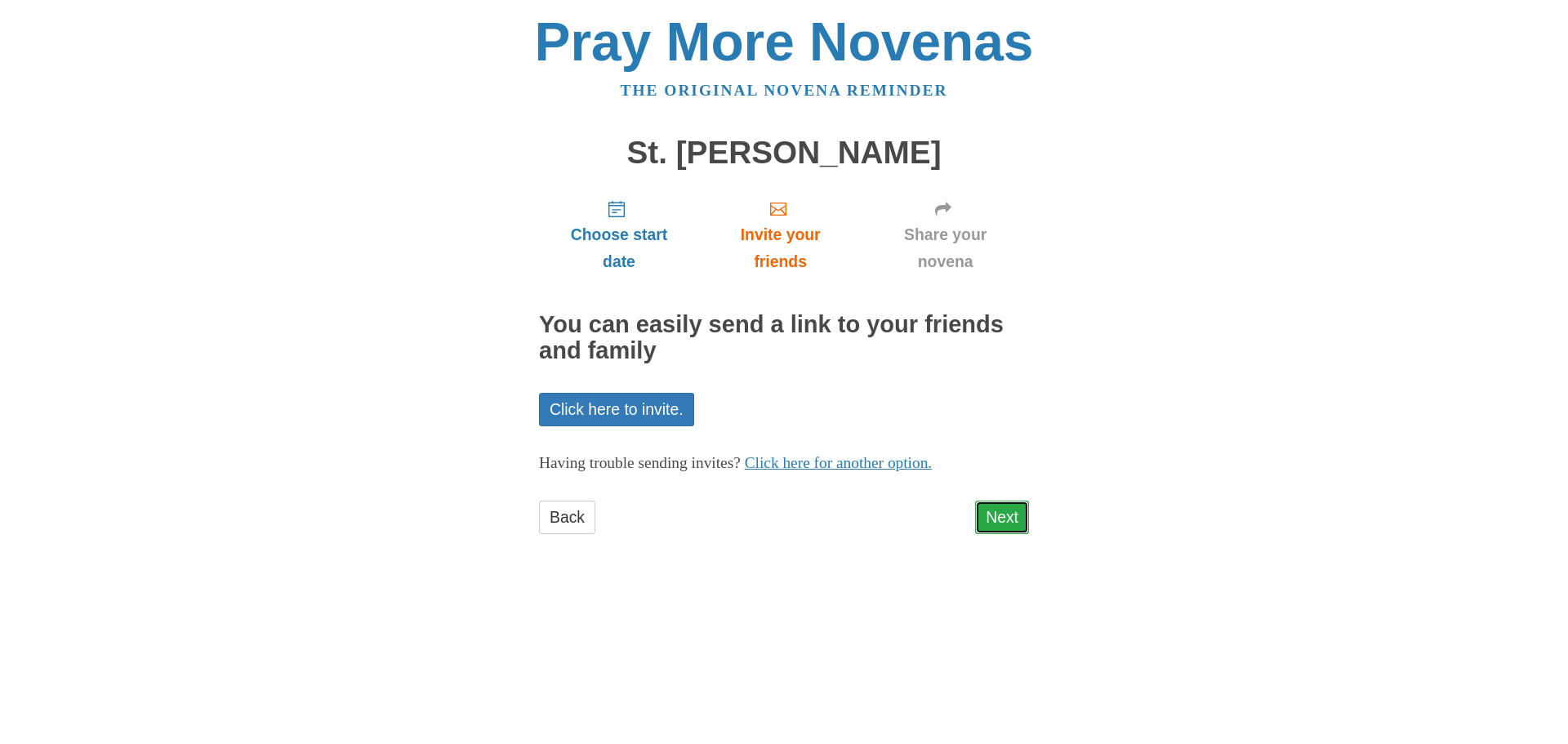
click at [987, 518] on link "Next" at bounding box center [1001, 517] width 54 height 33
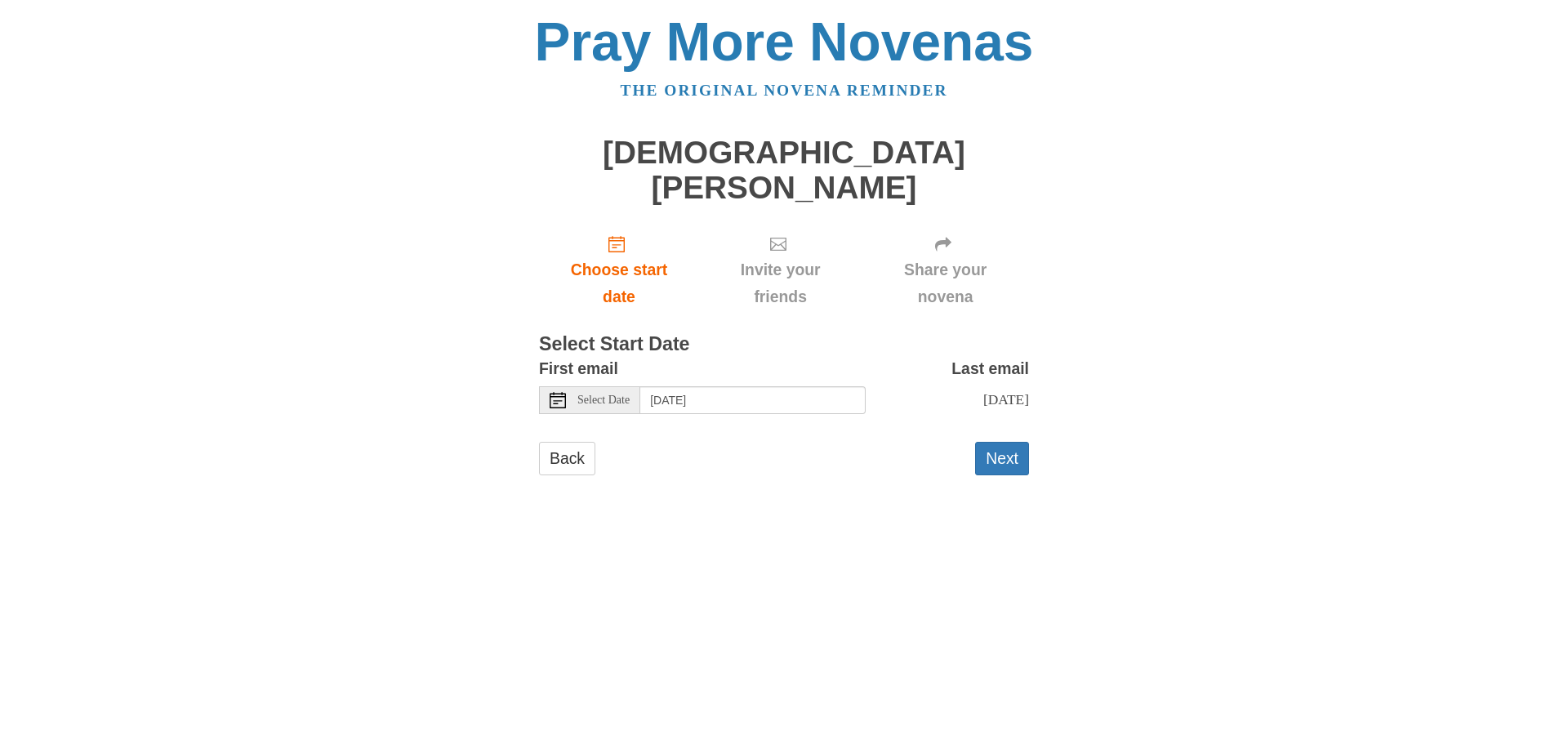
click at [621, 395] on span "Select Date" at bounding box center [603, 400] width 52 height 11
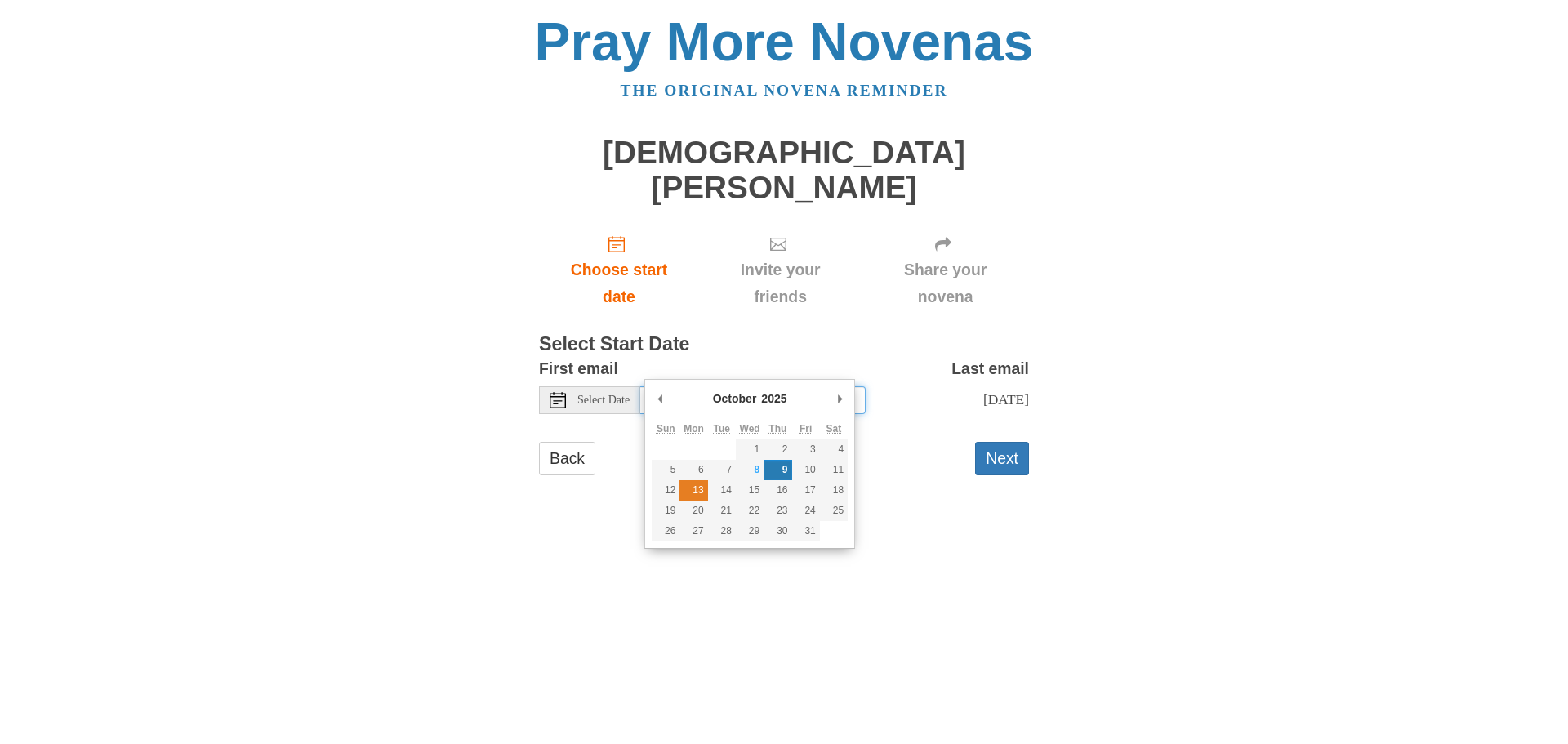
type input "Monday, October 13th"
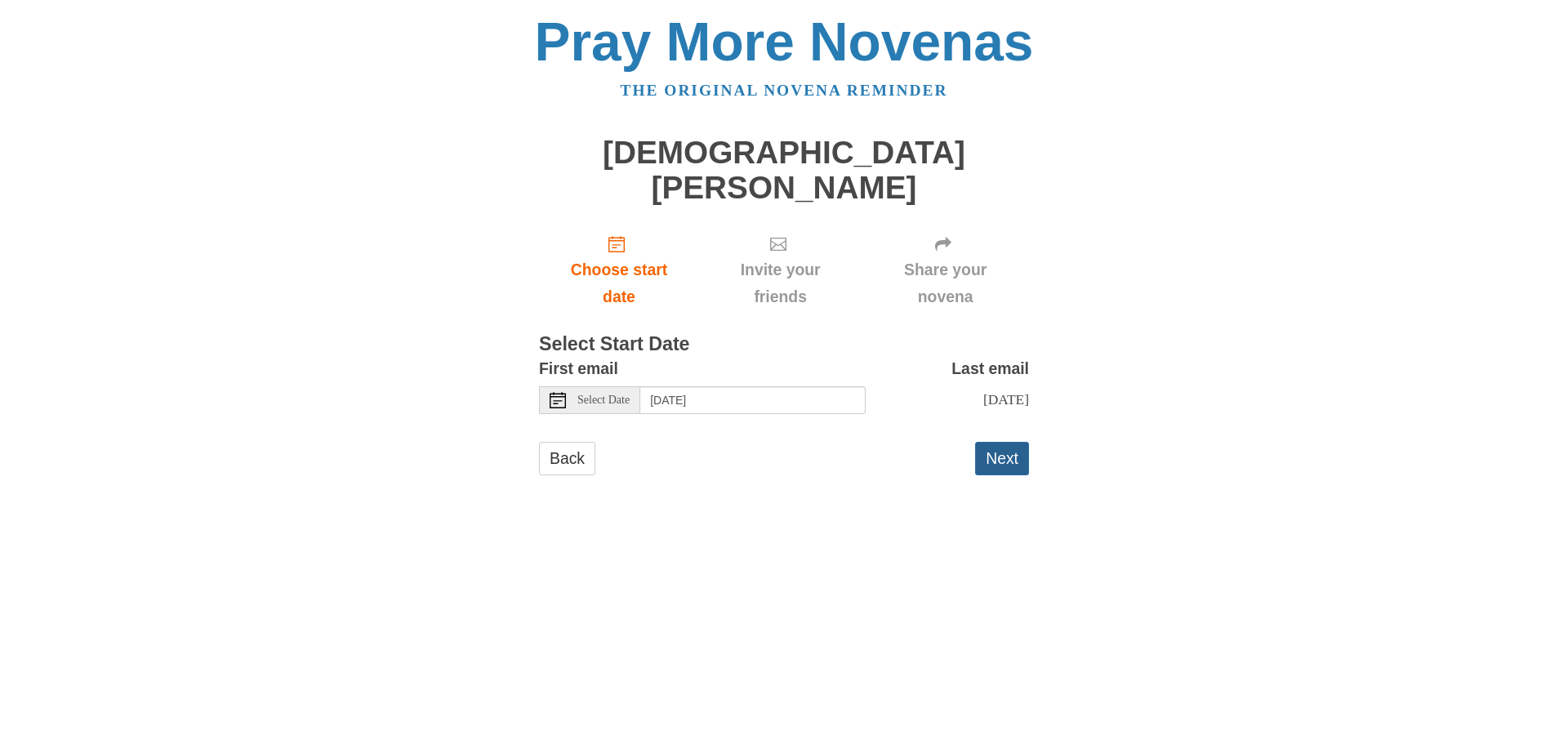
click at [995, 442] on button "Next" at bounding box center [1001, 458] width 54 height 33
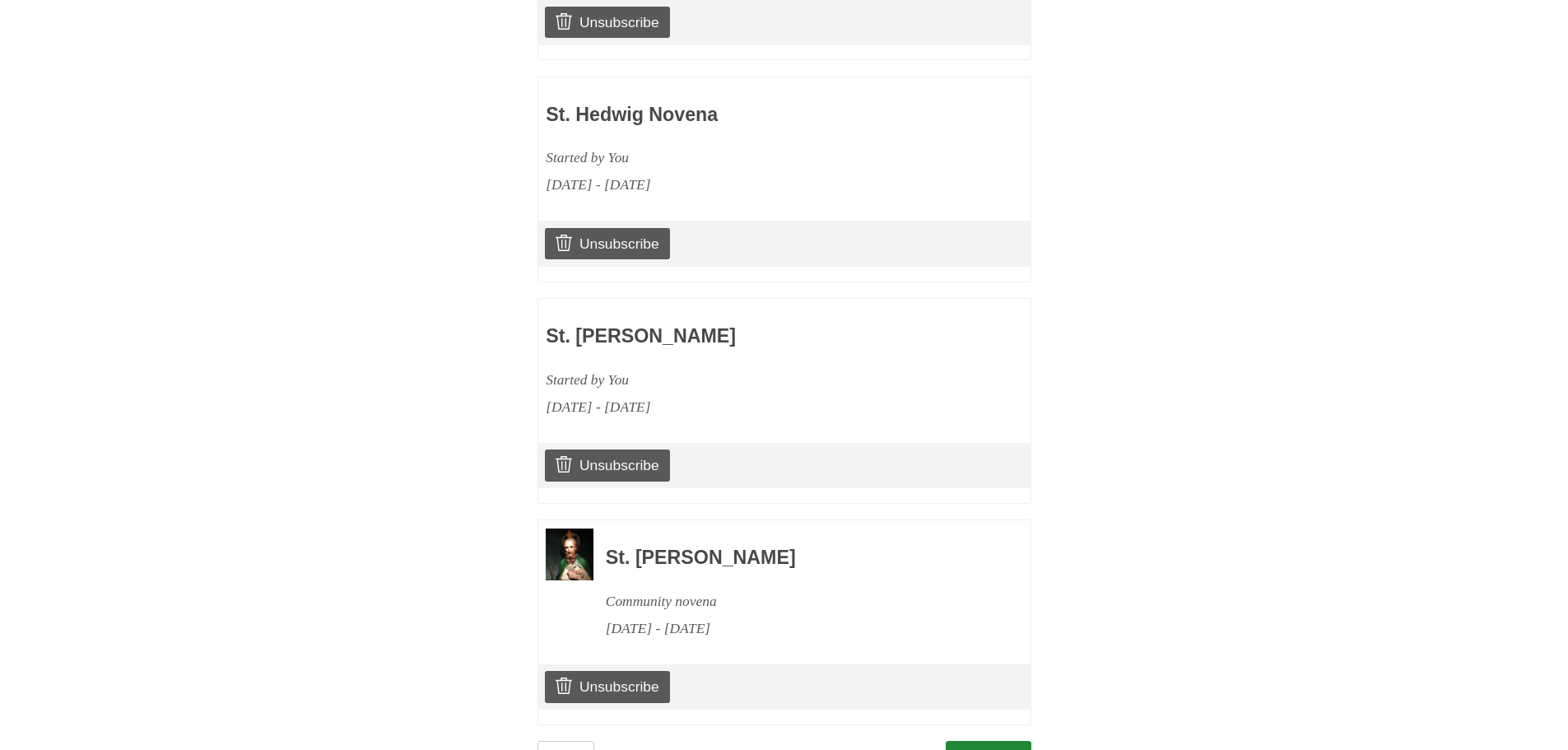
scroll to position [1227, 0]
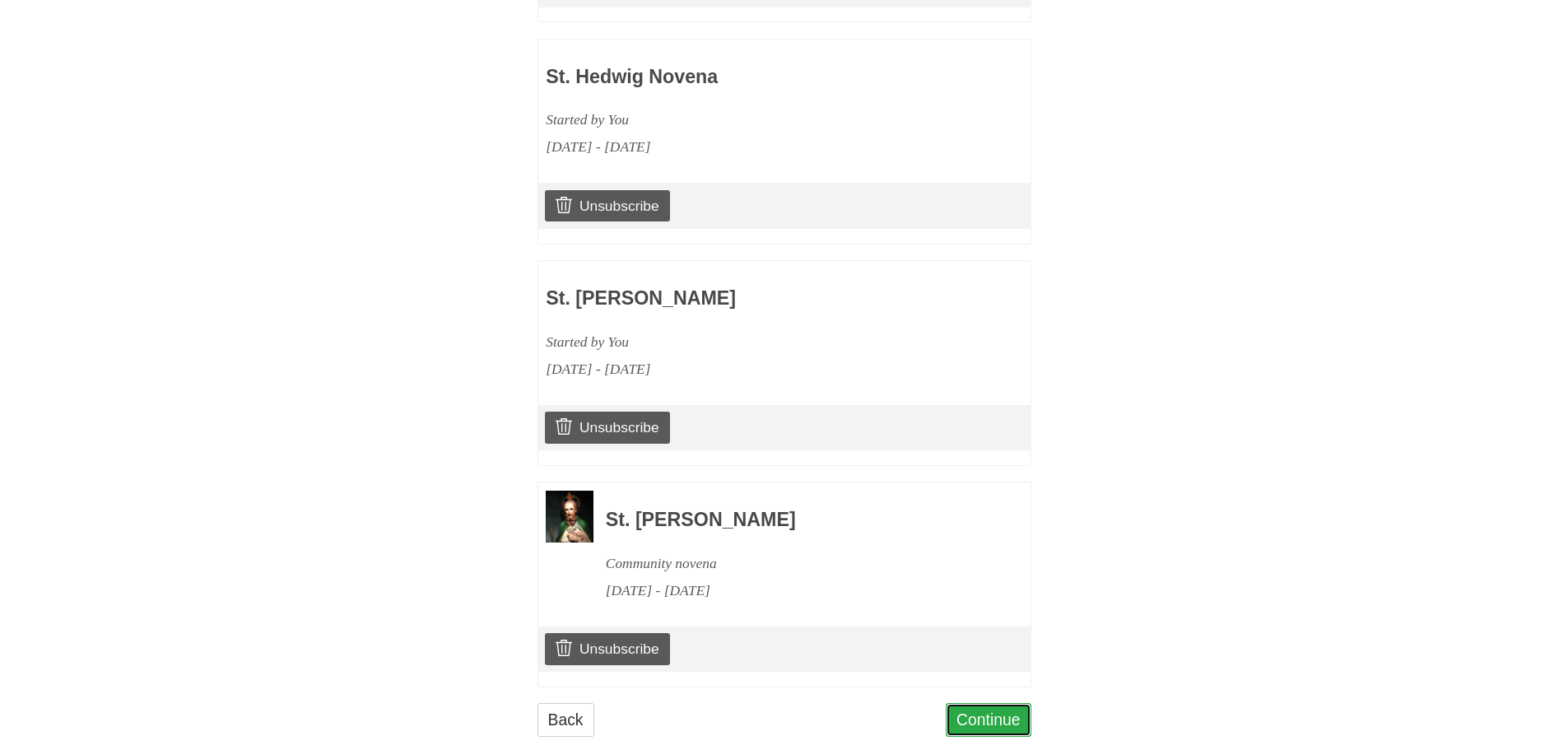
click at [978, 703] on link "Continue" at bounding box center [989, 719] width 86 height 33
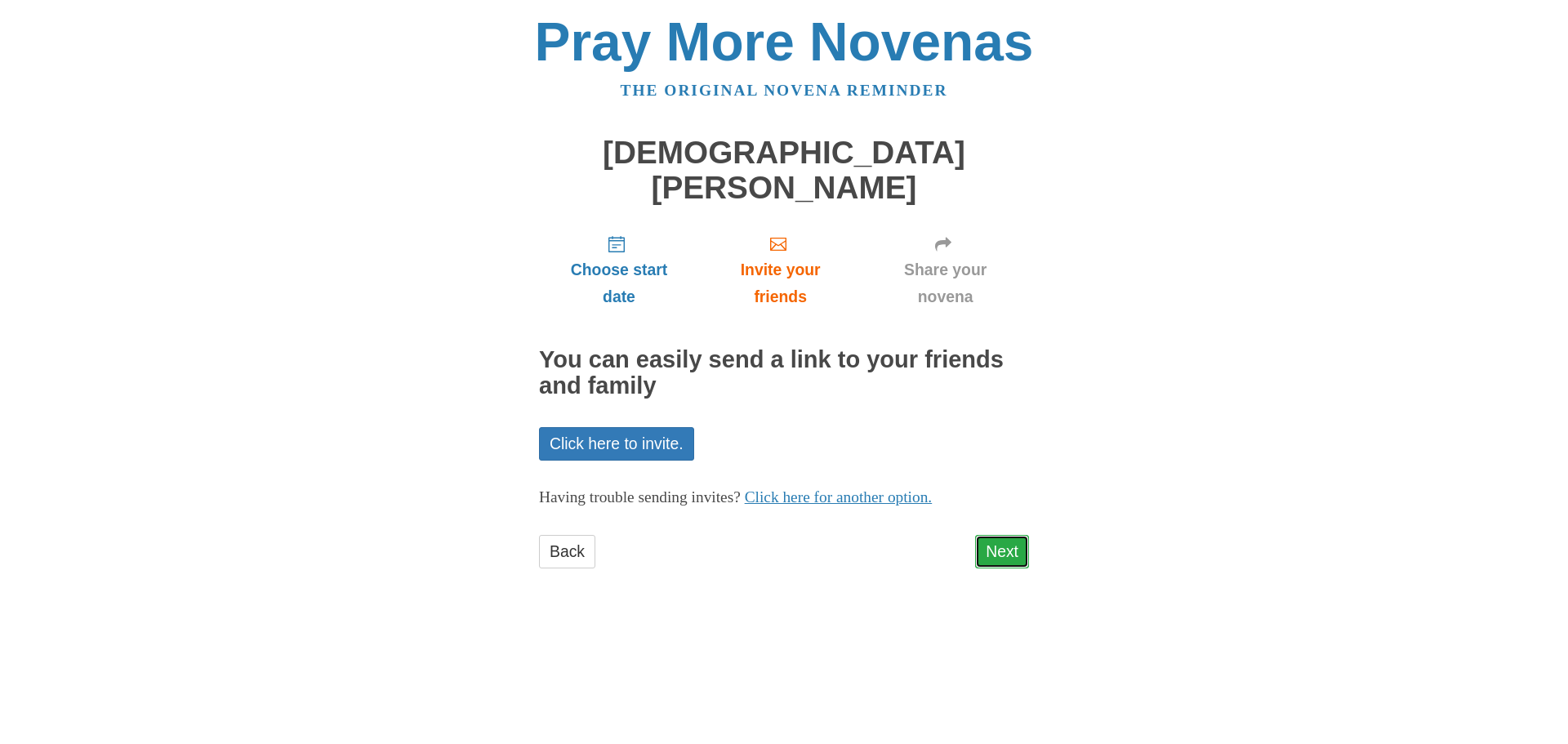
click at [992, 535] on link "Next" at bounding box center [1001, 551] width 54 height 33
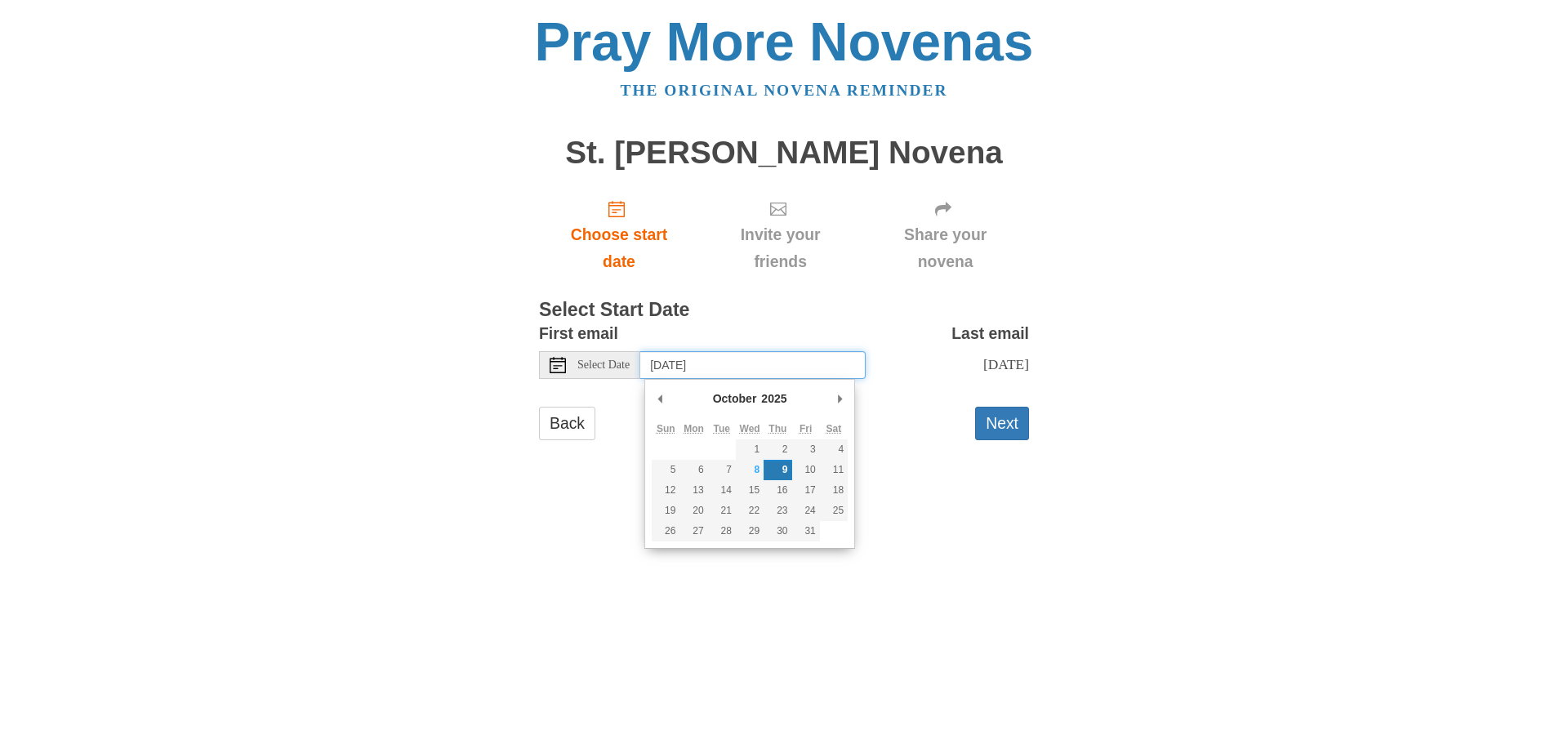
click at [740, 367] on input "[DATE]" at bounding box center [753, 364] width 225 height 27
type input "Wednesday, October 15th"
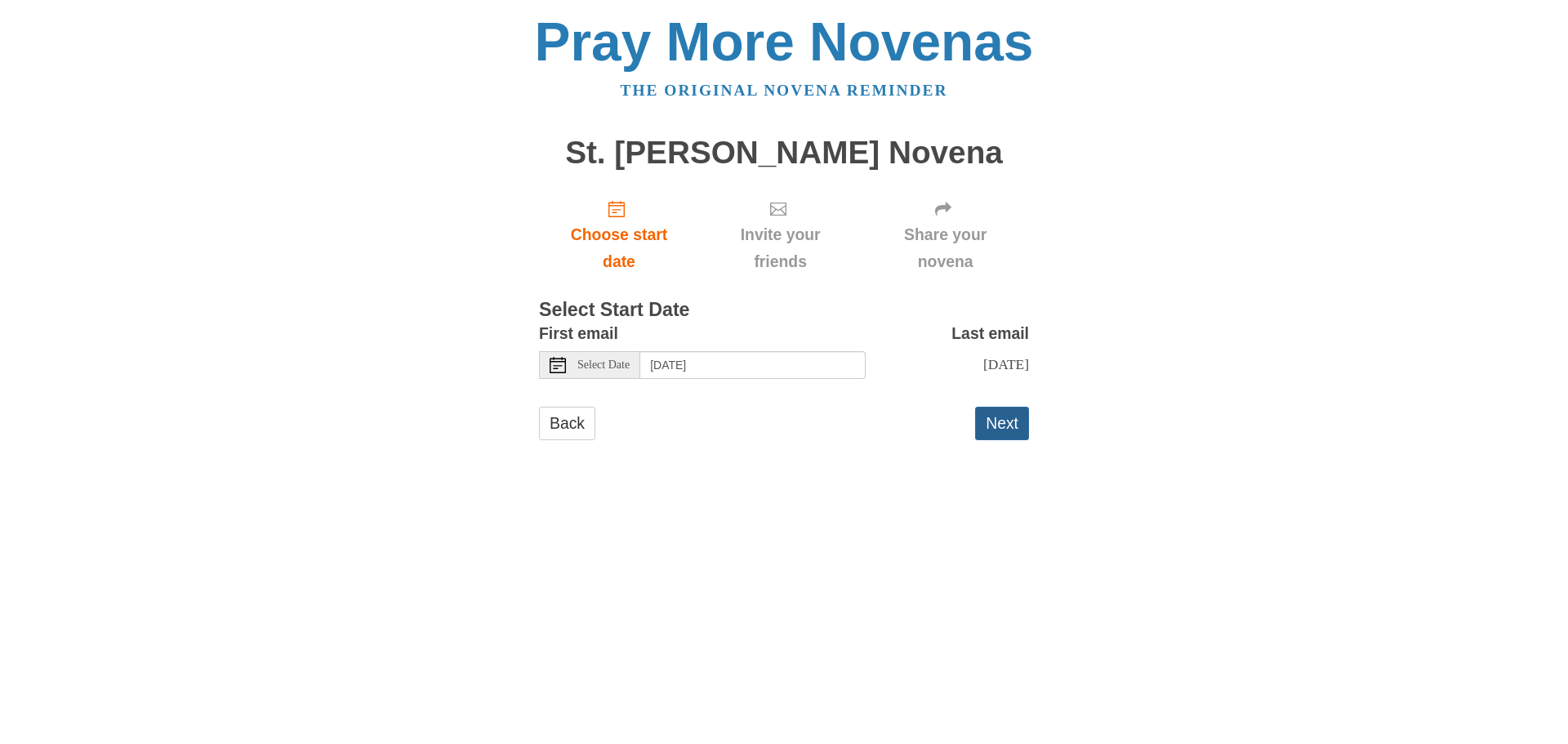
click at [1016, 419] on button "Next" at bounding box center [1001, 423] width 54 height 33
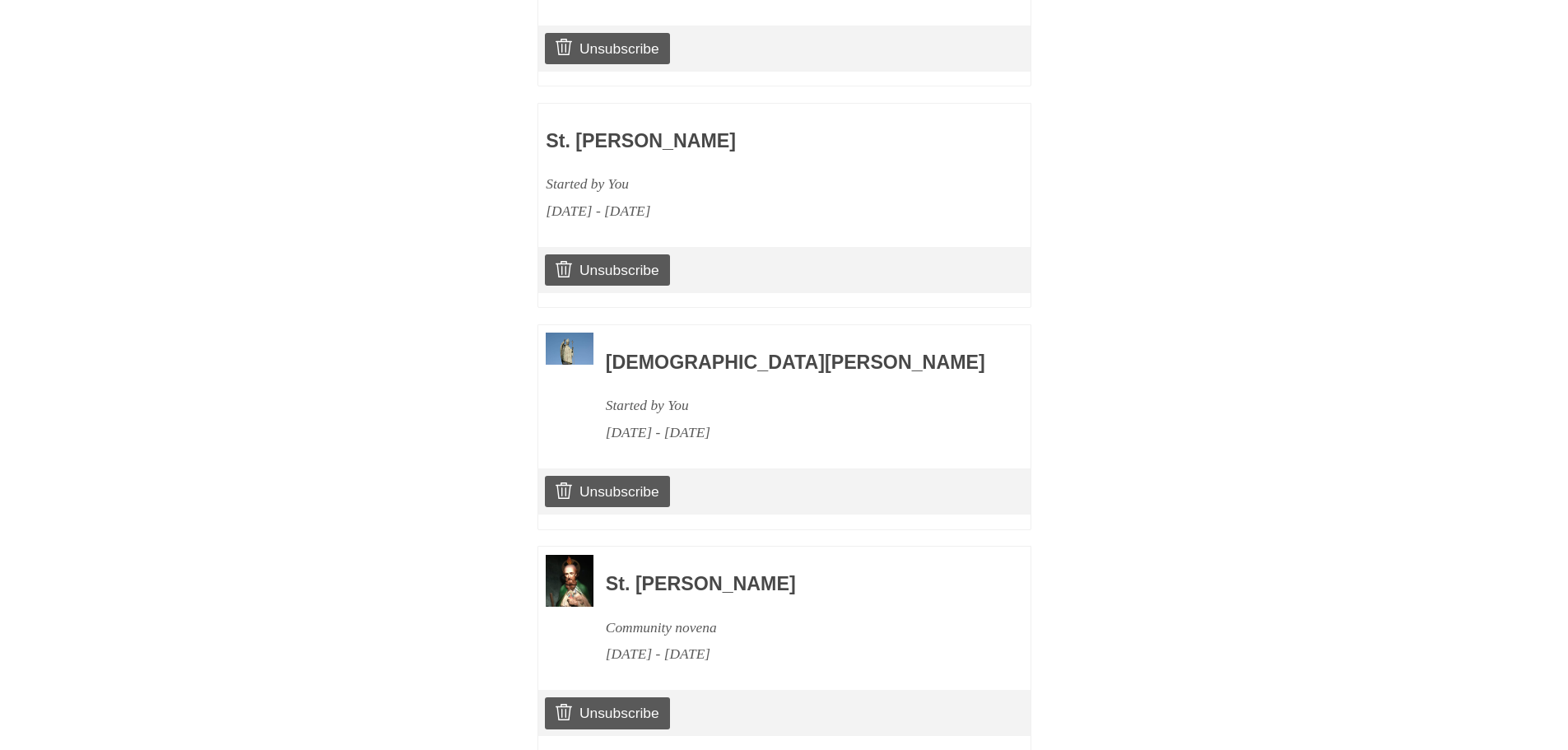
scroll to position [1891, 0]
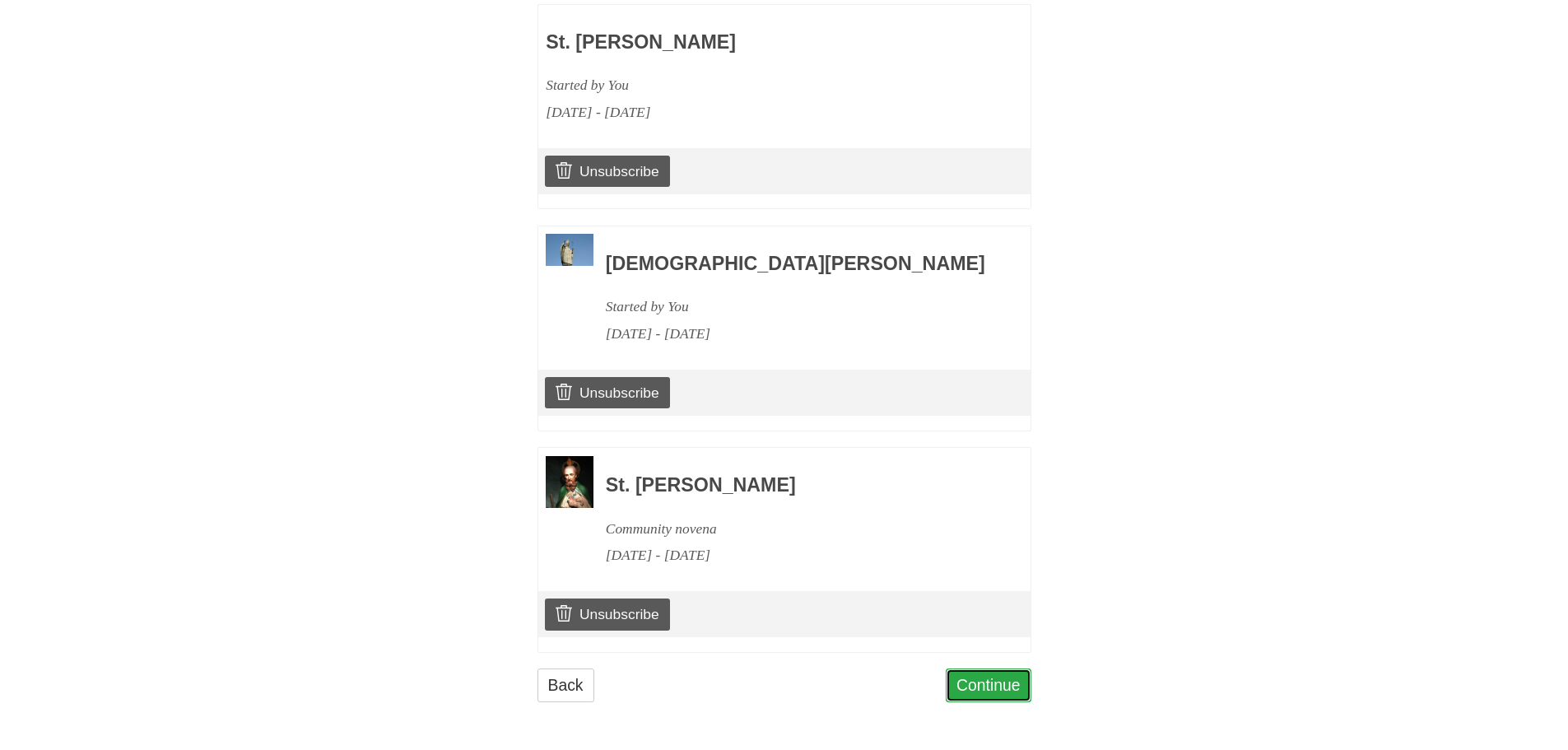
click at [986, 688] on link "Continue" at bounding box center [989, 685] width 86 height 33
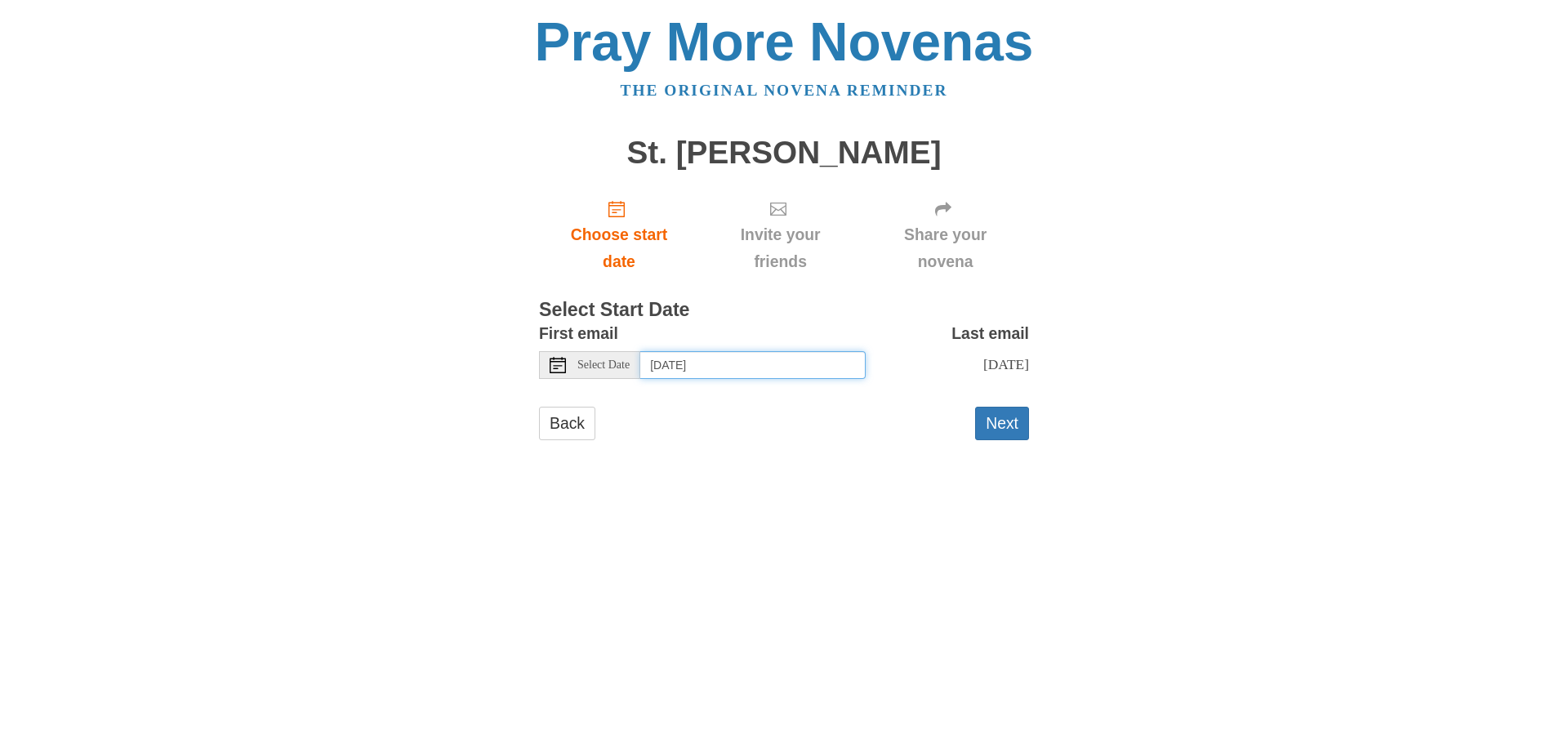
click at [688, 372] on input "Thursday, October 9th" at bounding box center [753, 364] width 225 height 27
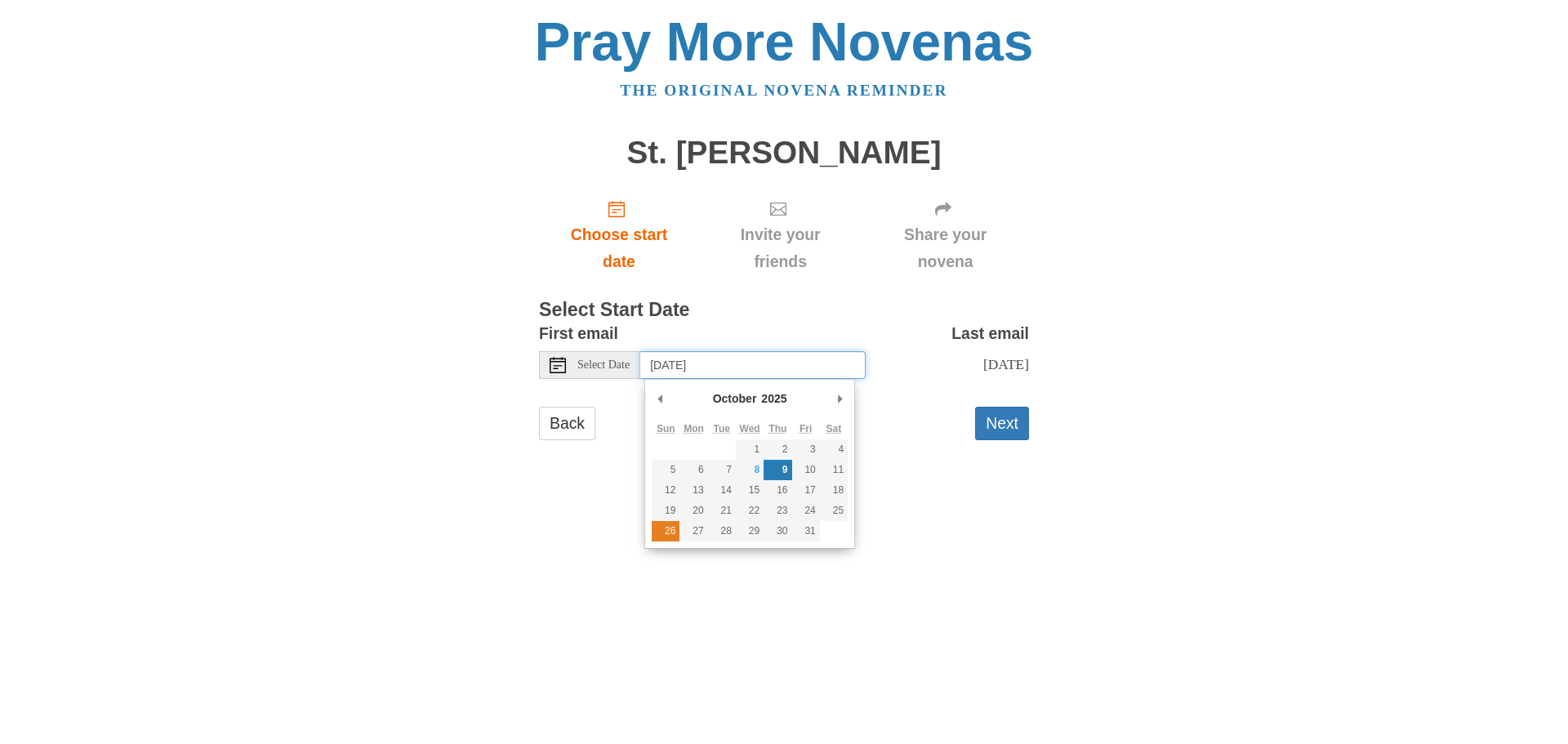
type input "Sunday, October 26th"
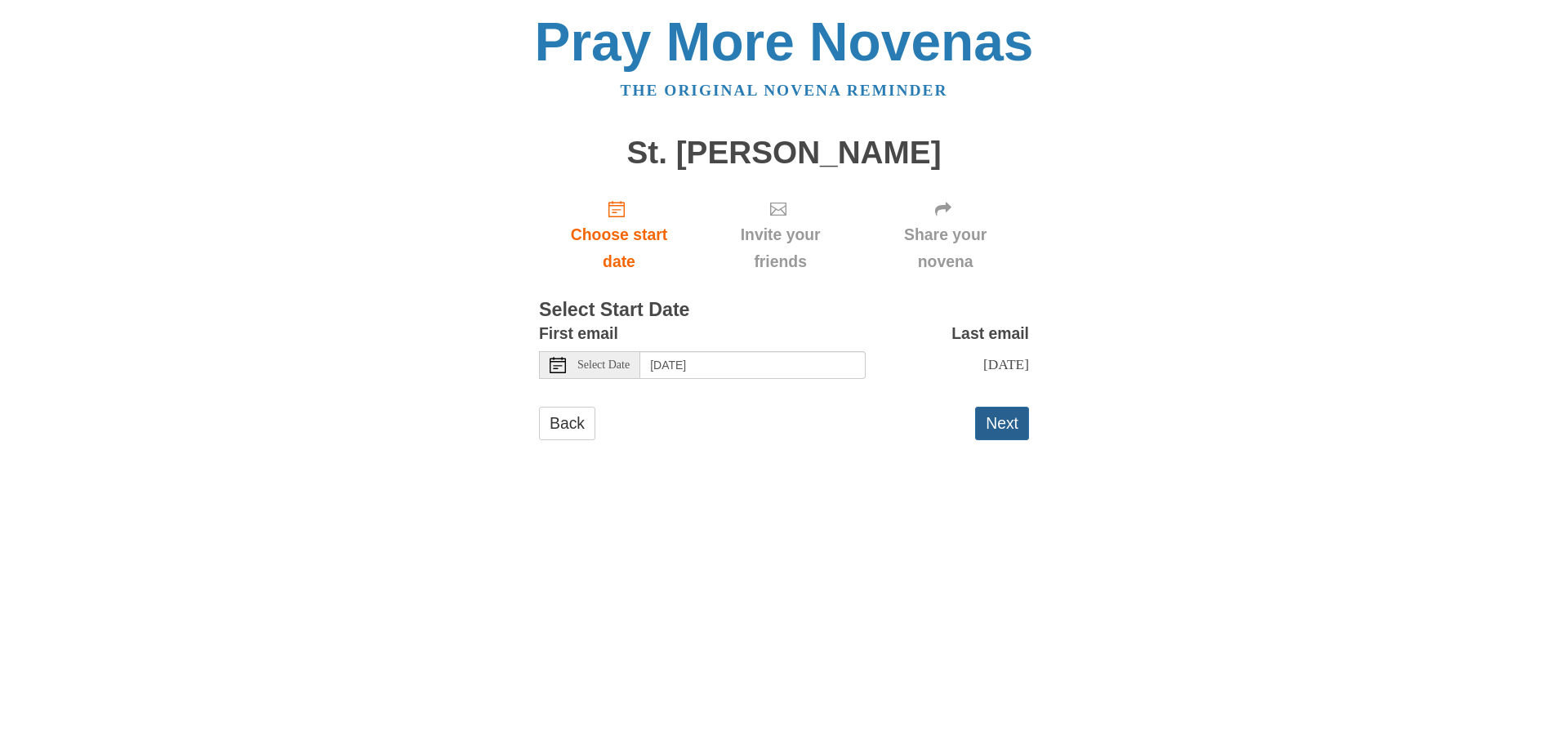
click at [998, 425] on button "Next" at bounding box center [1001, 423] width 54 height 33
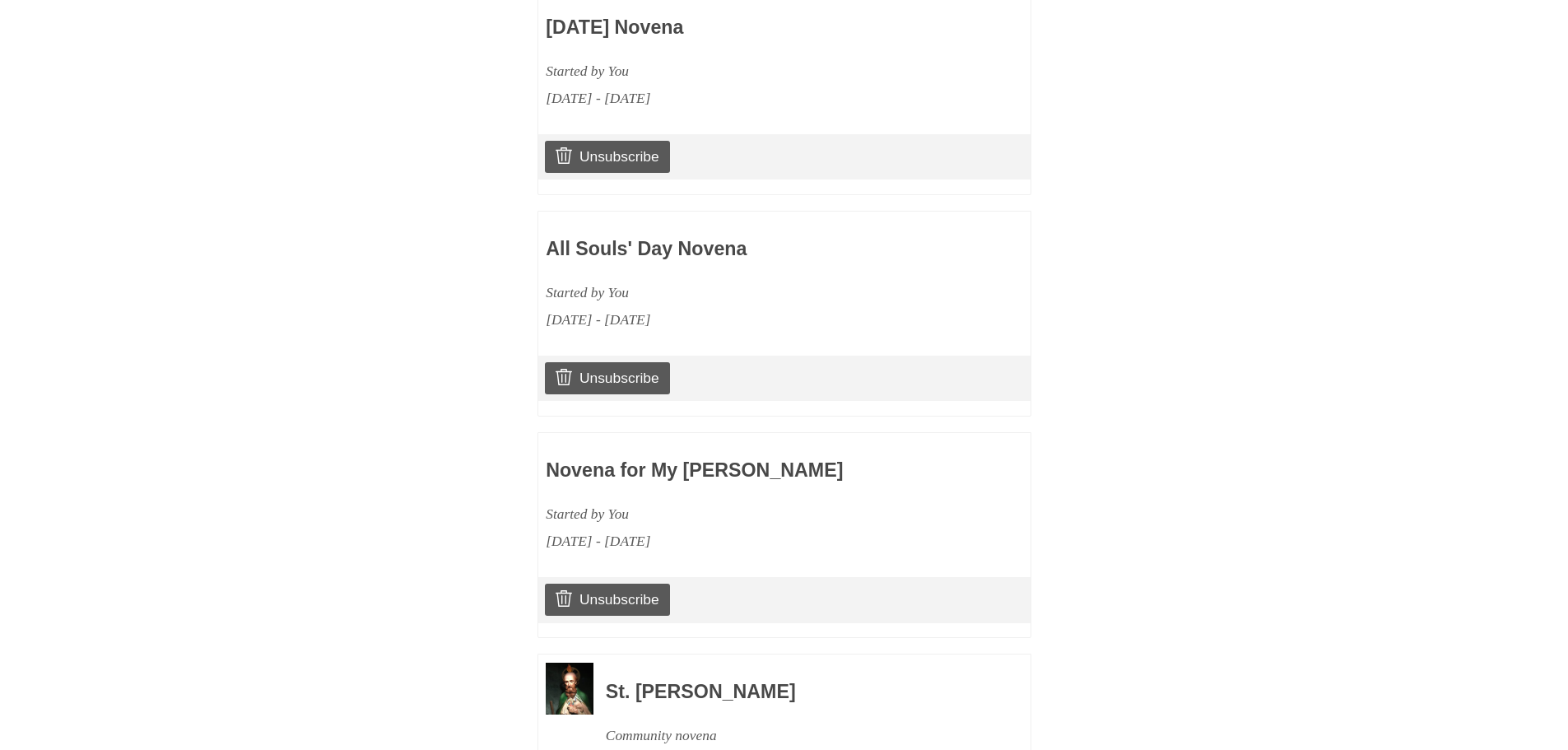
scroll to position [823, 0]
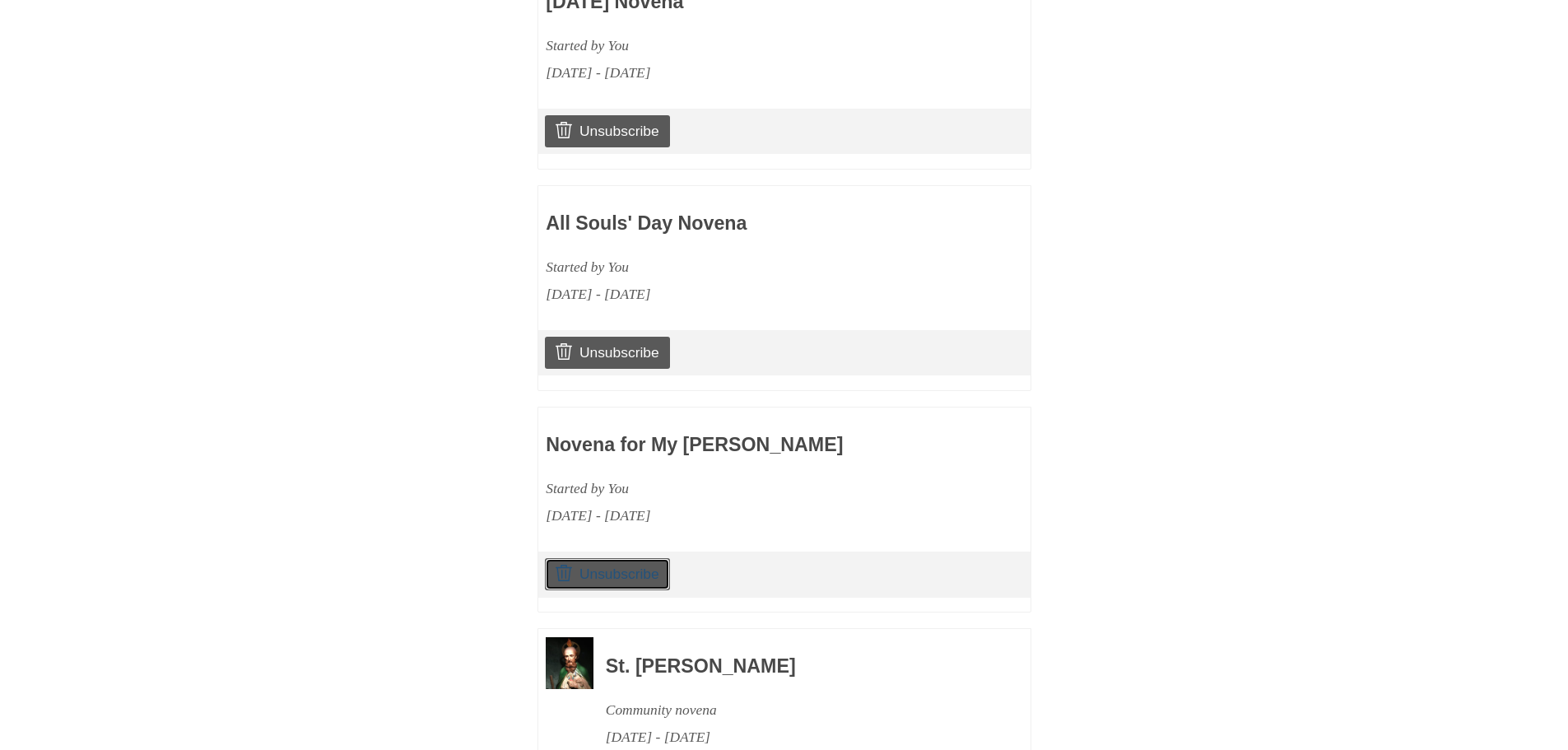
drag, startPoint x: 629, startPoint y: 572, endPoint x: 857, endPoint y: 72, distance: 549.5
click at [629, 573] on link "Unsubscribe" at bounding box center [607, 573] width 124 height 31
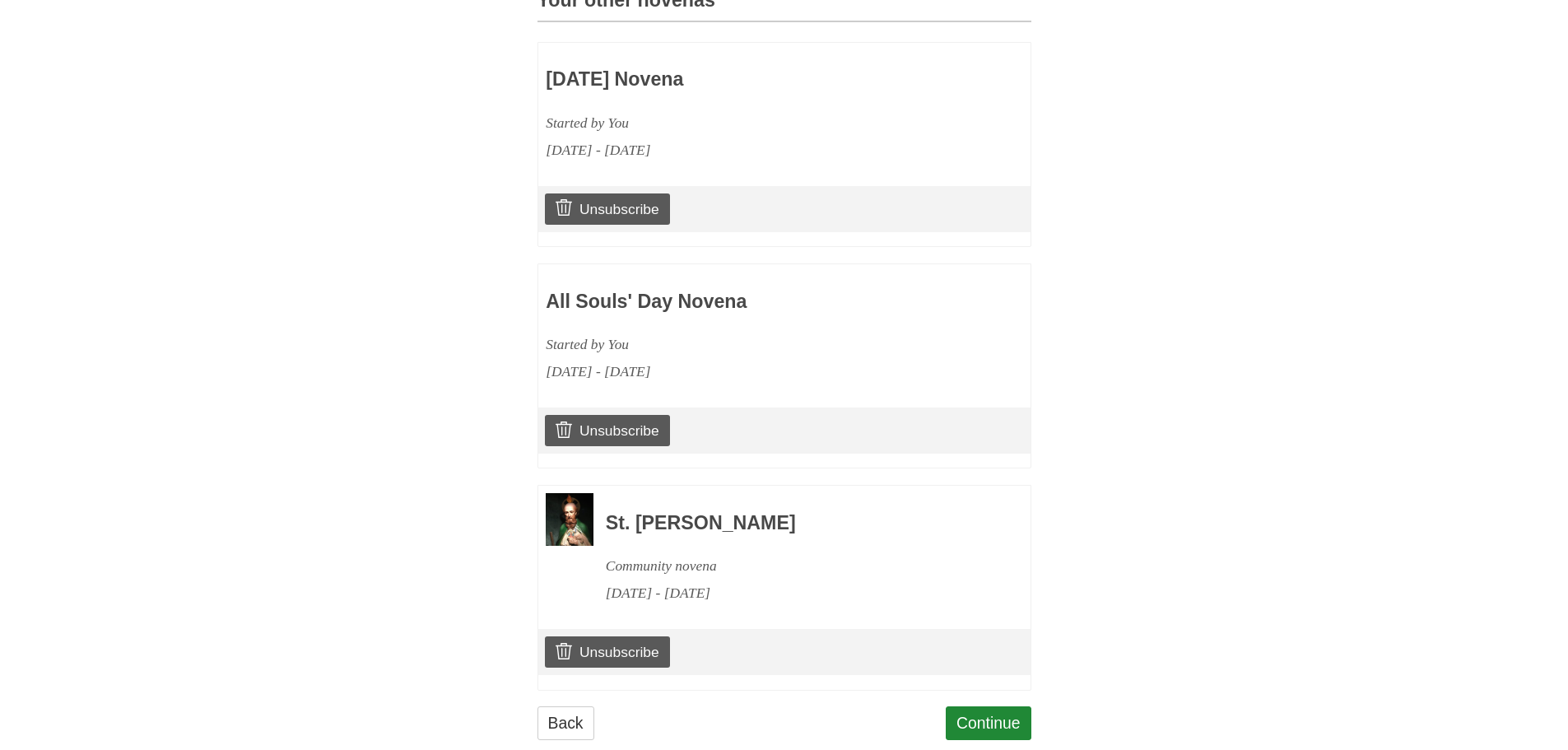
scroll to position [862, 0]
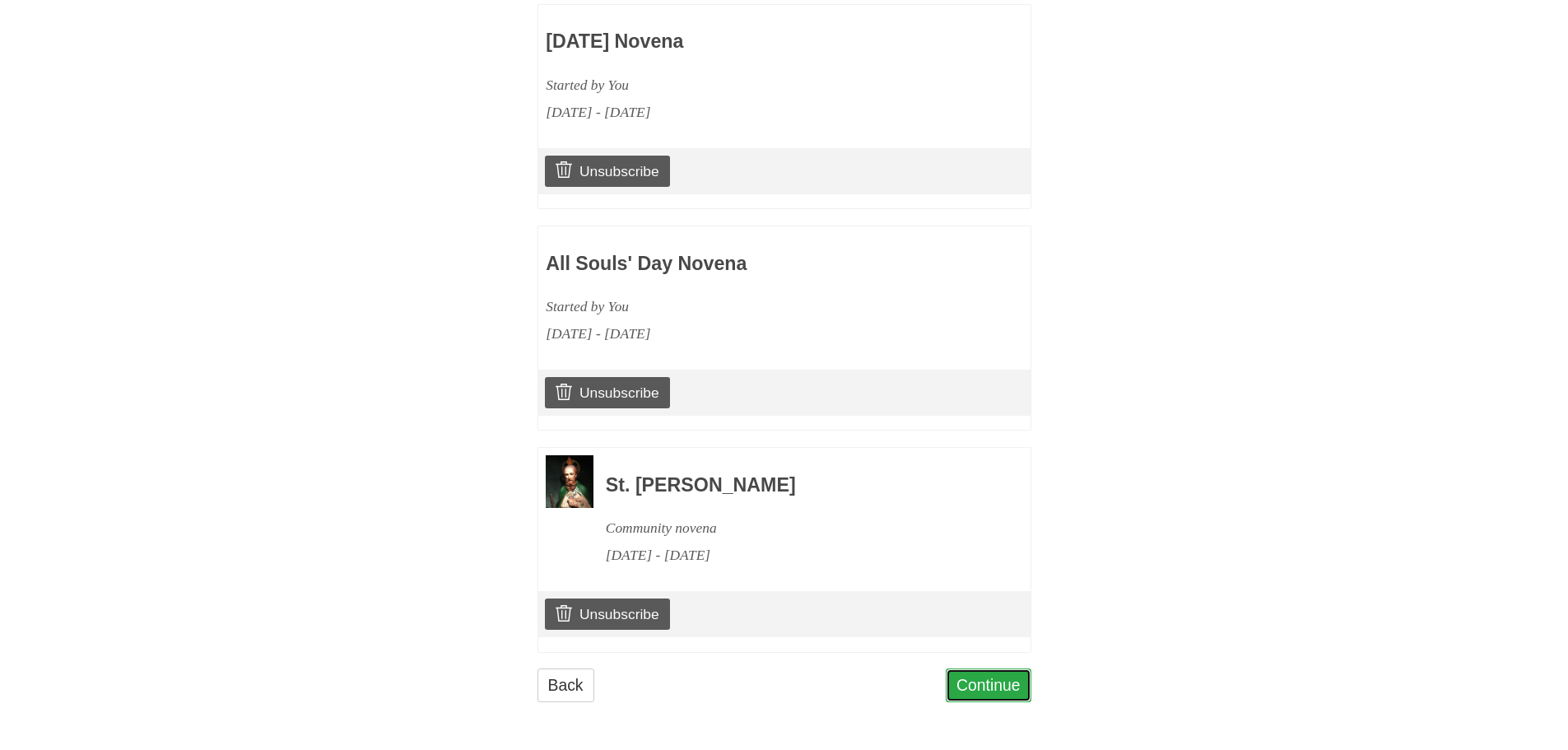
click at [974, 682] on link "Continue" at bounding box center [989, 685] width 86 height 33
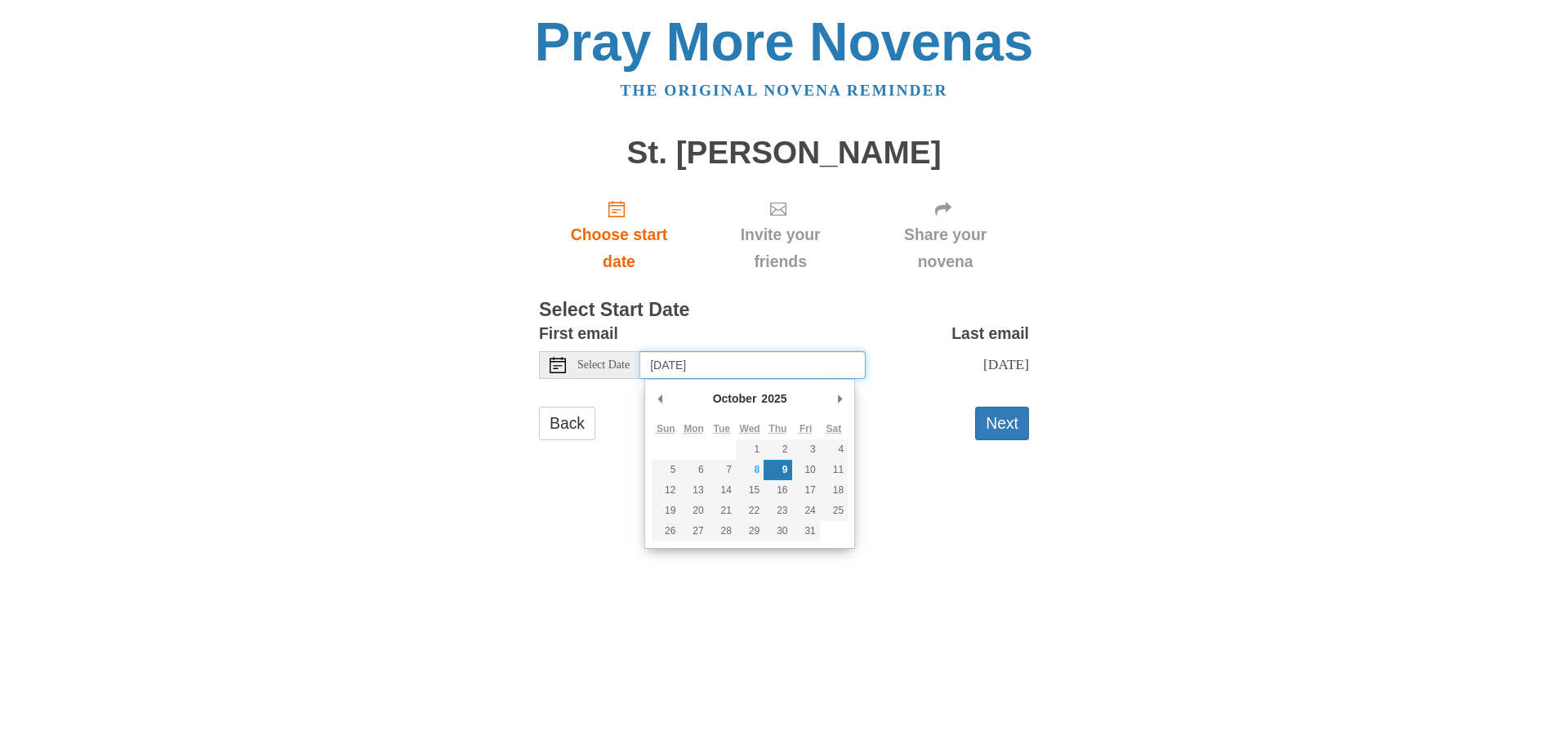
click at [710, 369] on input "Thursday, October 9th" at bounding box center [753, 364] width 225 height 27
type input "Sunday, October 19th"
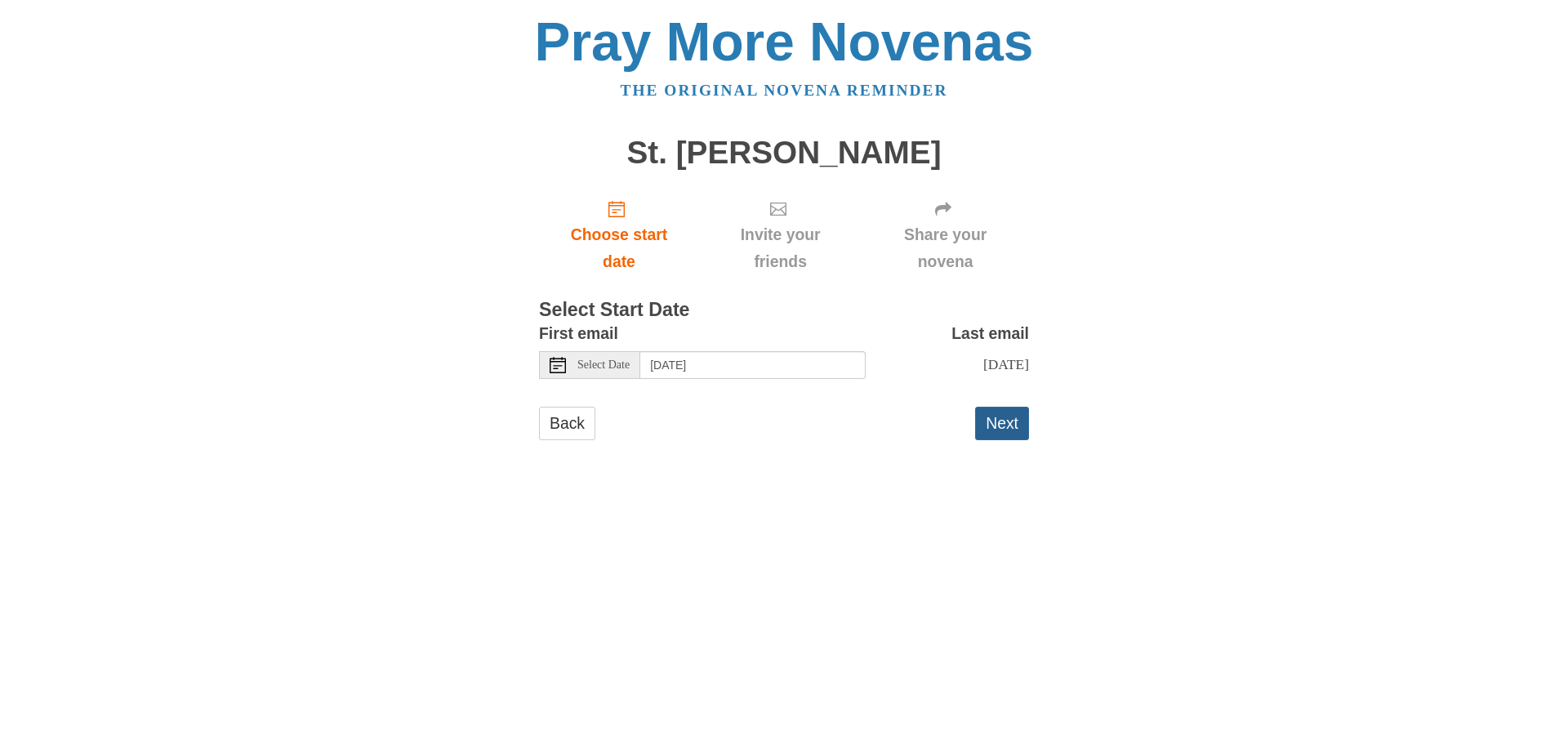
click at [998, 423] on button "Next" at bounding box center [1001, 423] width 54 height 33
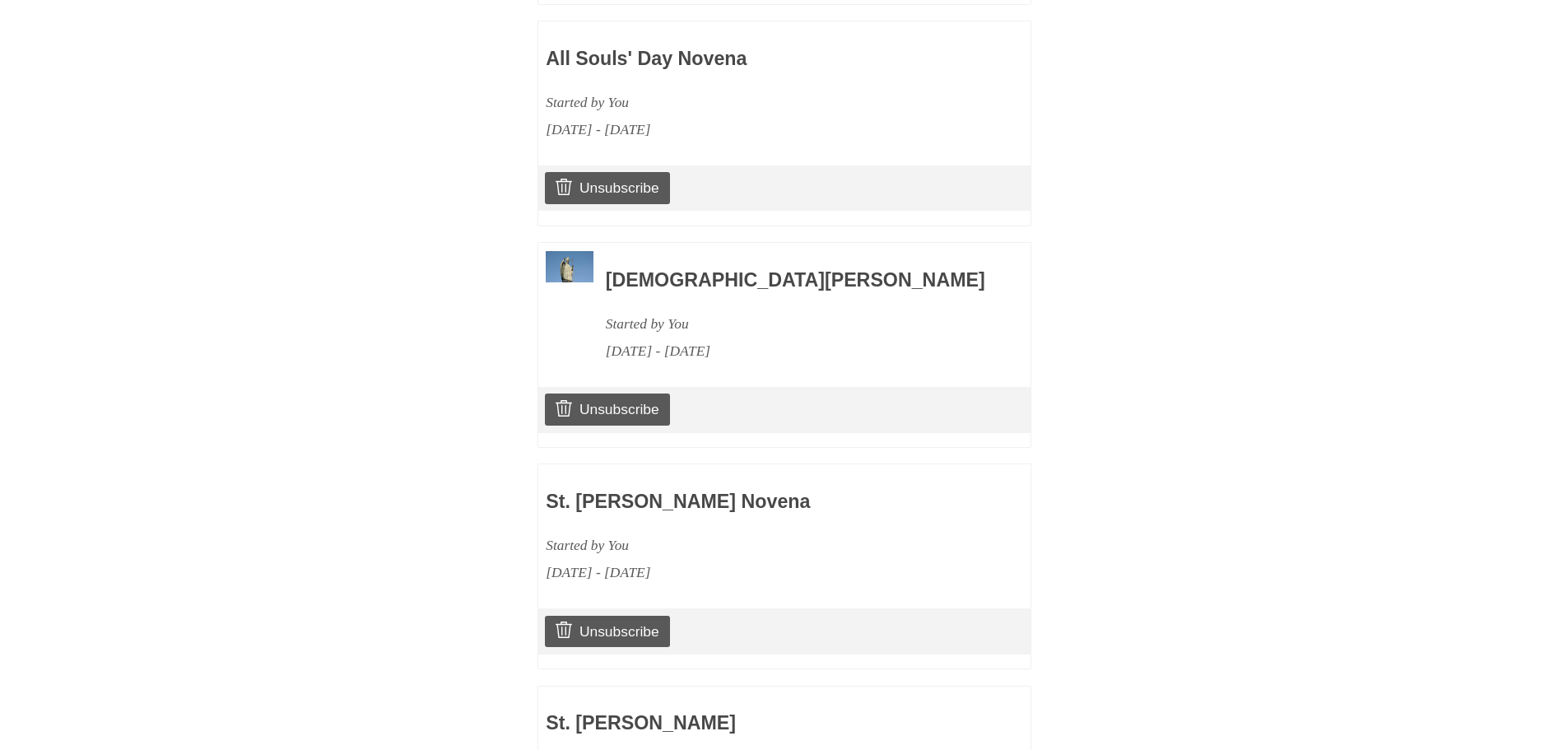
scroll to position [1448, 0]
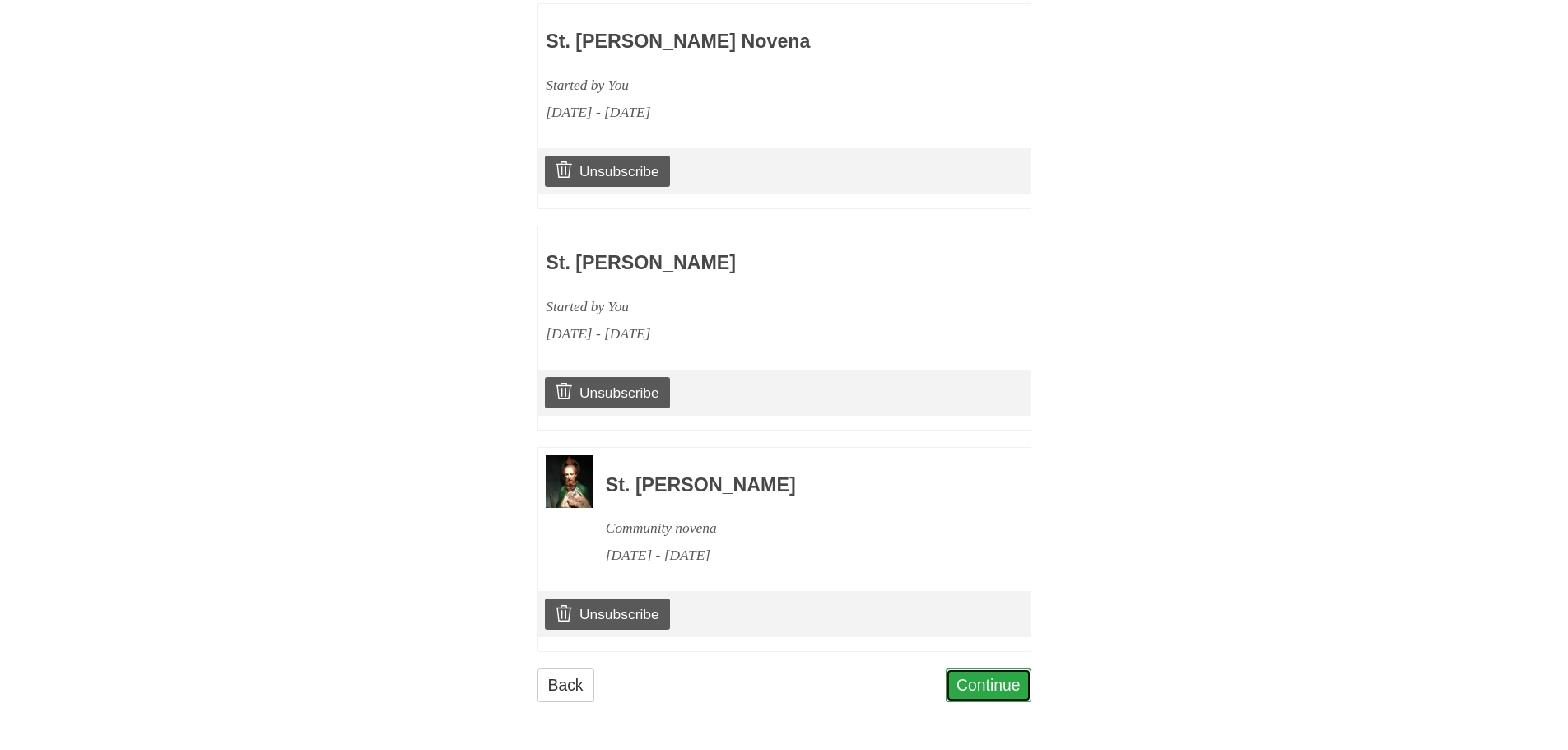
click at [972, 680] on link "Continue" at bounding box center [989, 685] width 86 height 33
